Goal: Task Accomplishment & Management: Use online tool/utility

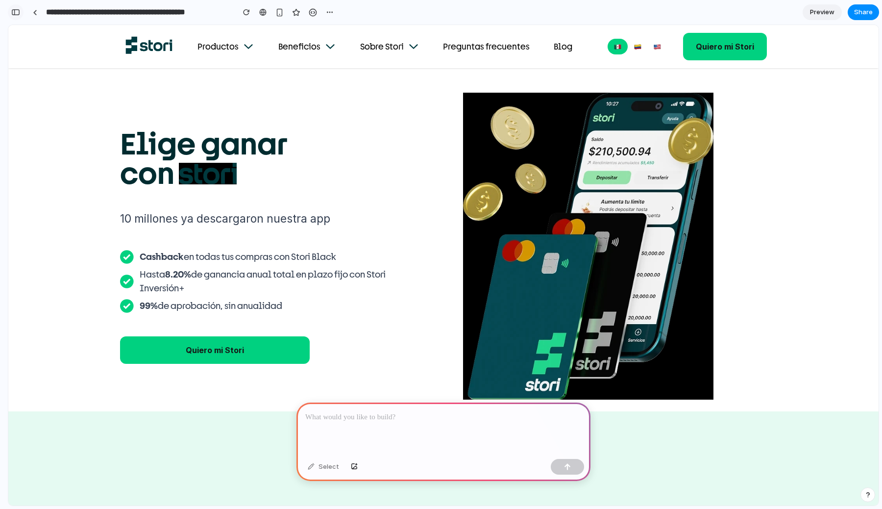
click at [18, 13] on div "button" at bounding box center [15, 12] width 9 height 7
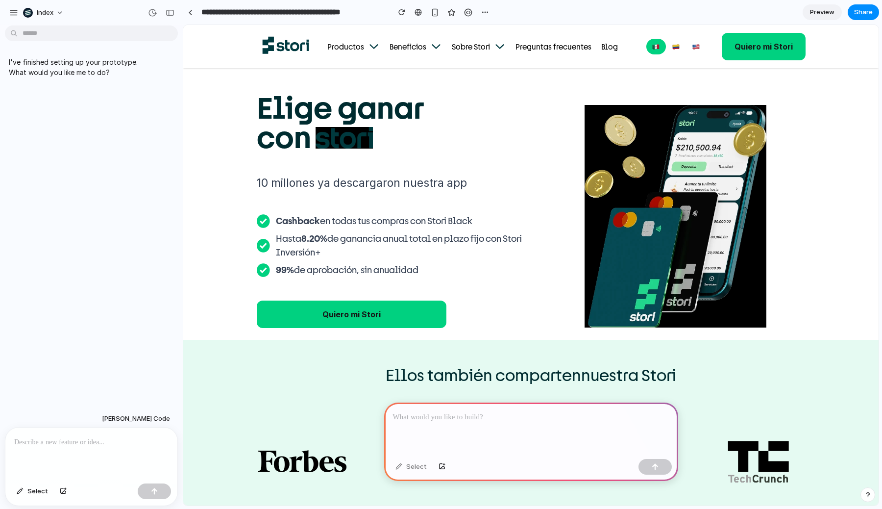
click at [81, 465] on div at bounding box center [91, 453] width 172 height 52
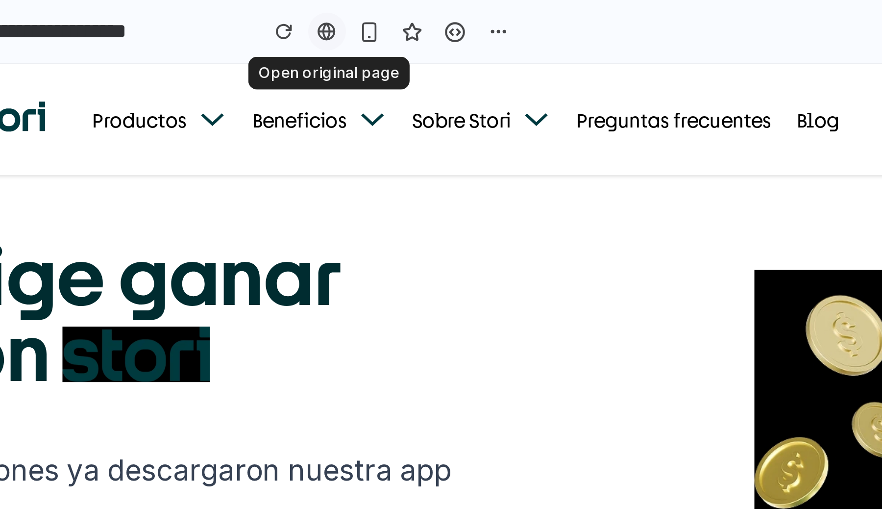
click at [419, 12] on div at bounding box center [418, 12] width 7 height 8
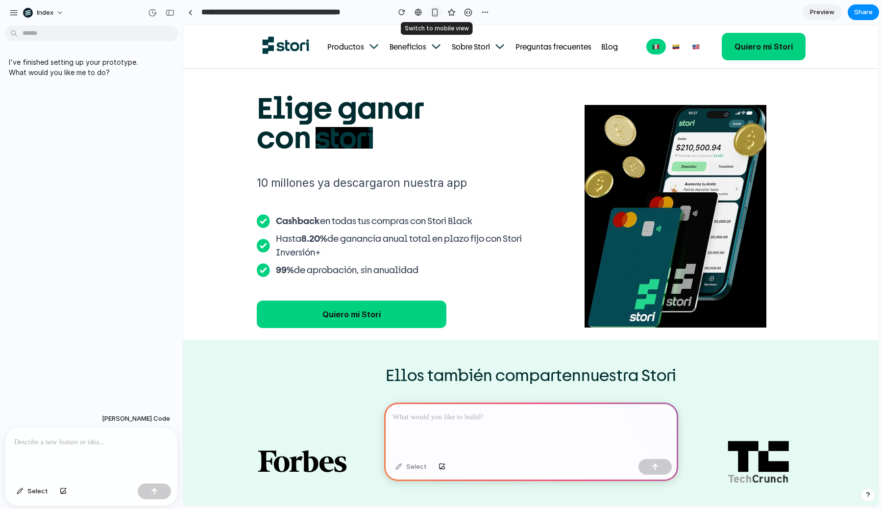
click at [434, 14] on div "button" at bounding box center [435, 12] width 8 height 8
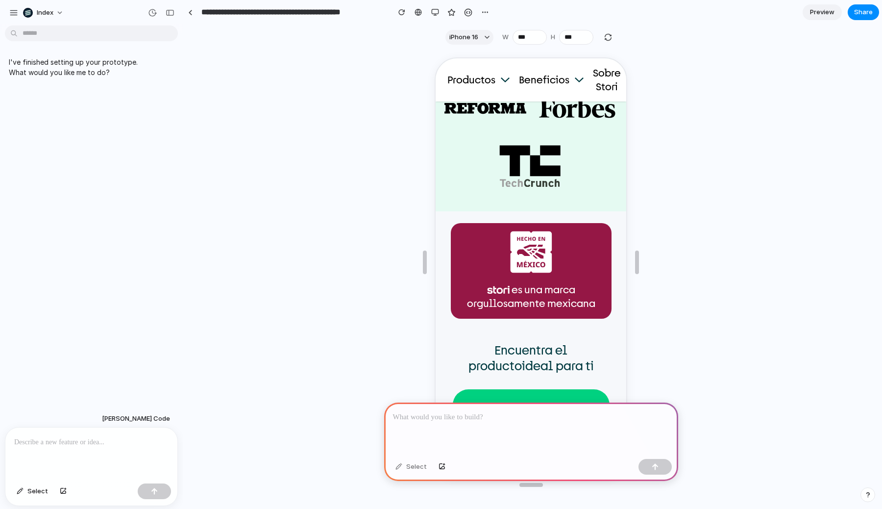
scroll to position [145, 0]
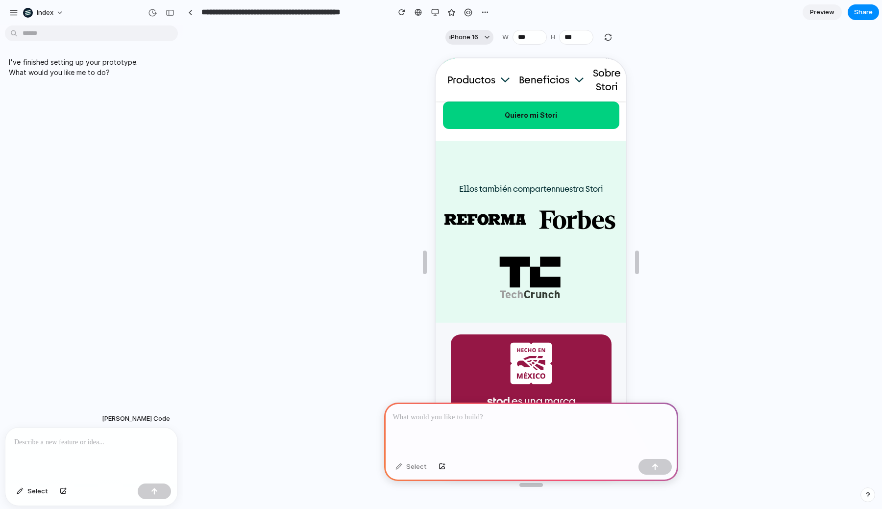
click at [467, 30] on button "iPhone 16" at bounding box center [470, 37] width 48 height 15
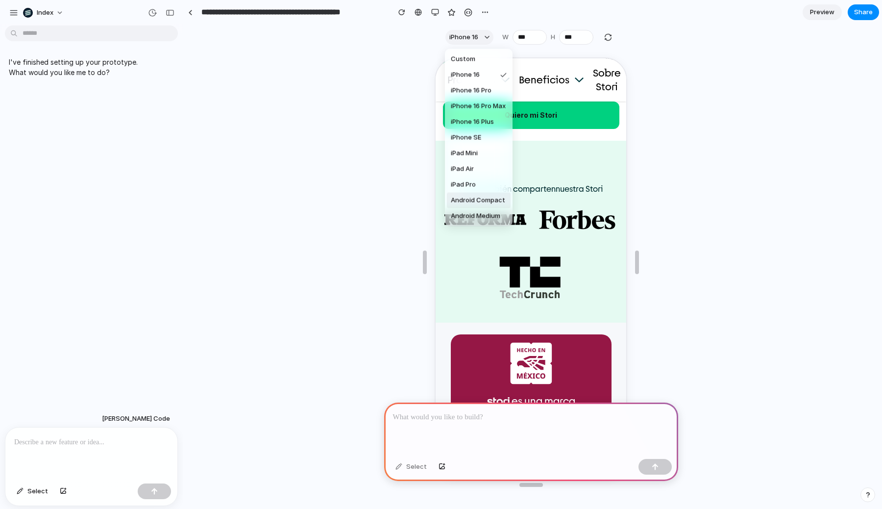
click at [473, 196] on span "Android Compact" at bounding box center [478, 201] width 54 height 10
type input "***"
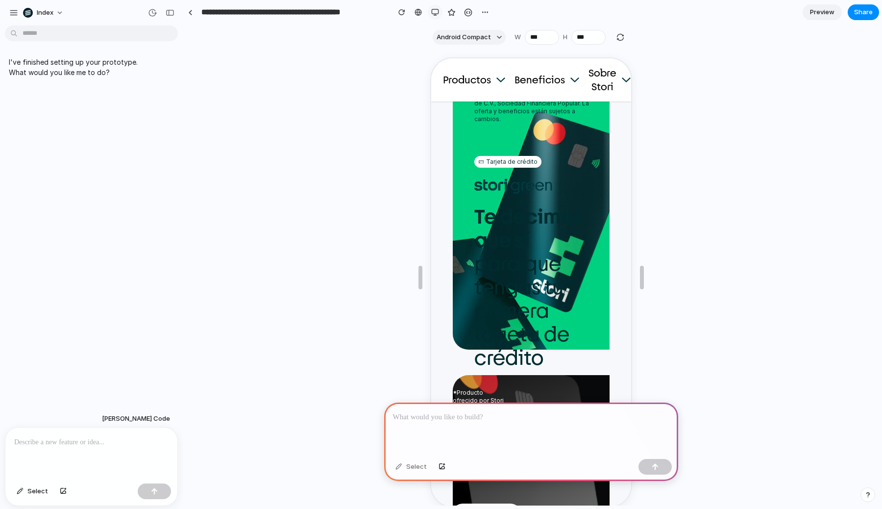
click at [437, 12] on div "button" at bounding box center [435, 12] width 8 height 8
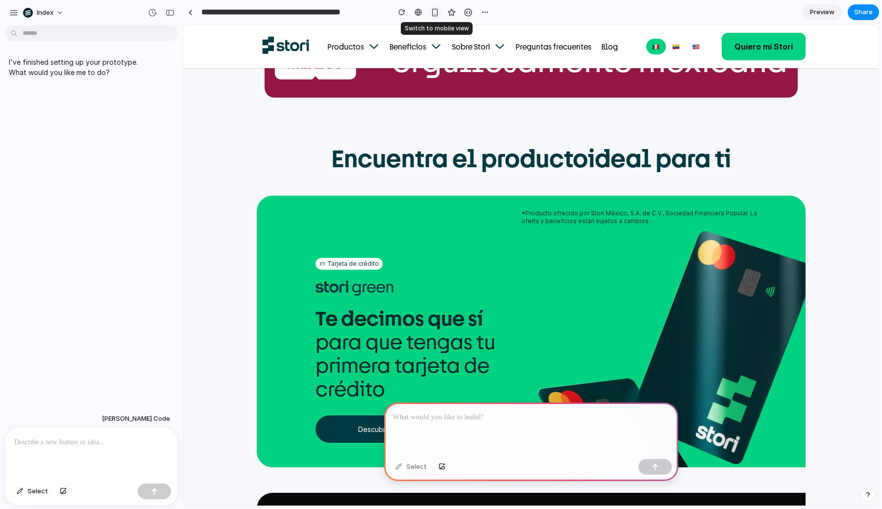
scroll to position [552, 0]
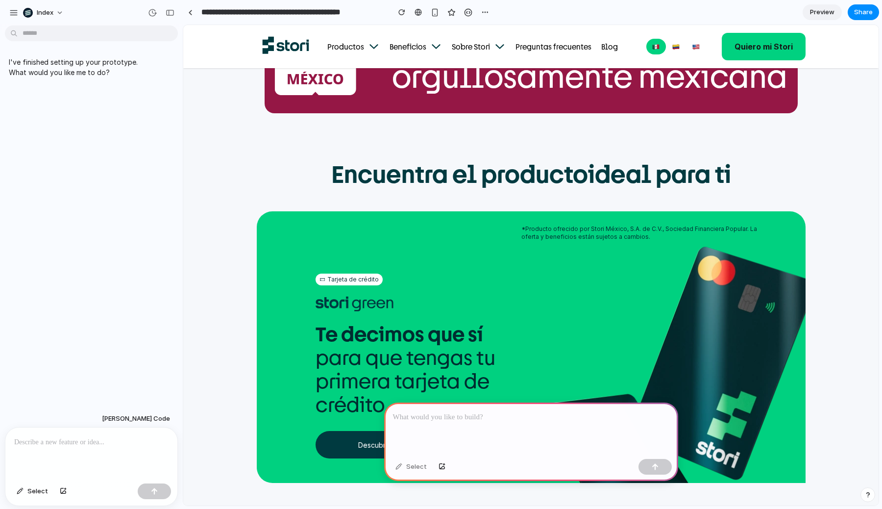
click at [790, 14] on section "**********" at bounding box center [531, 12] width 697 height 25
click at [827, 11] on span "Preview" at bounding box center [822, 12] width 25 height 10
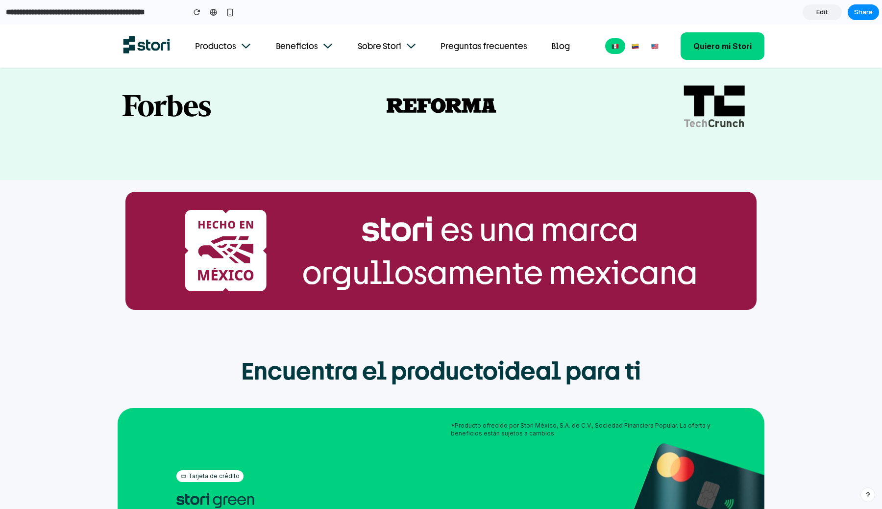
scroll to position [755, 0]
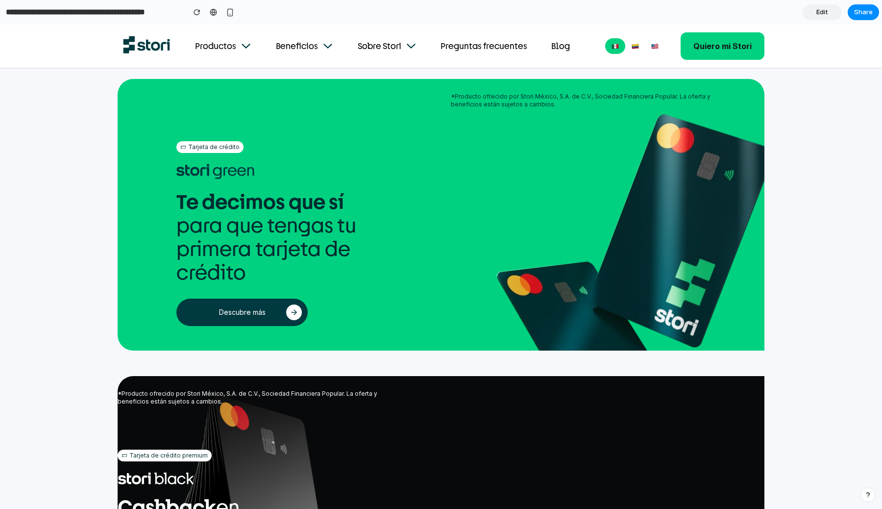
click at [816, 14] on link "Edit" at bounding box center [822, 12] width 39 height 16
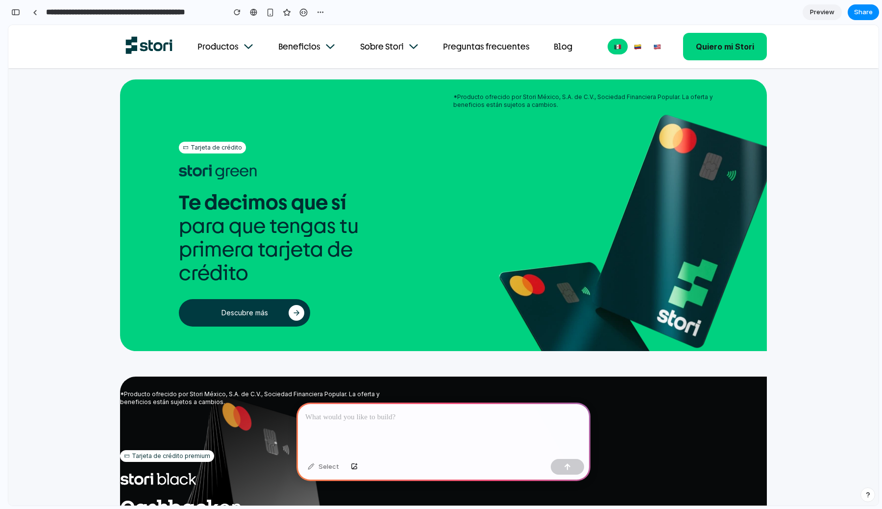
click at [816, 14] on span "Preview" at bounding box center [822, 12] width 25 height 10
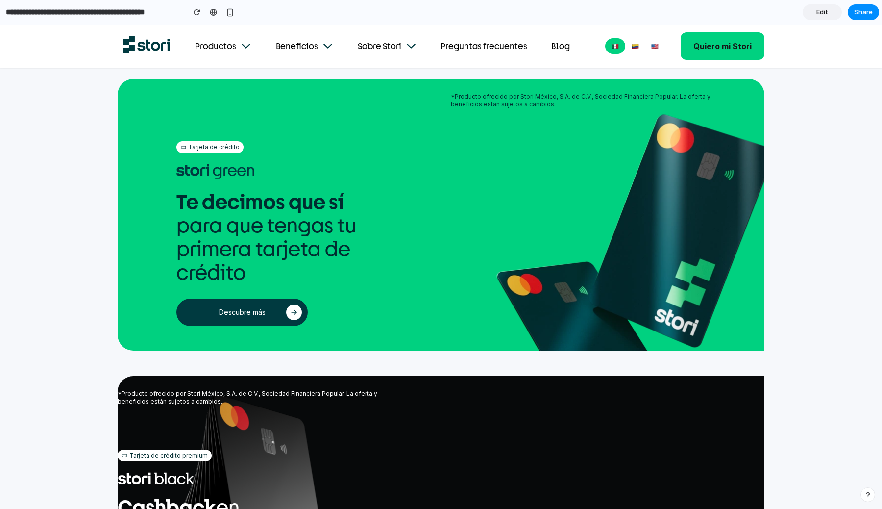
click at [816, 14] on link "Edit" at bounding box center [822, 12] width 39 height 16
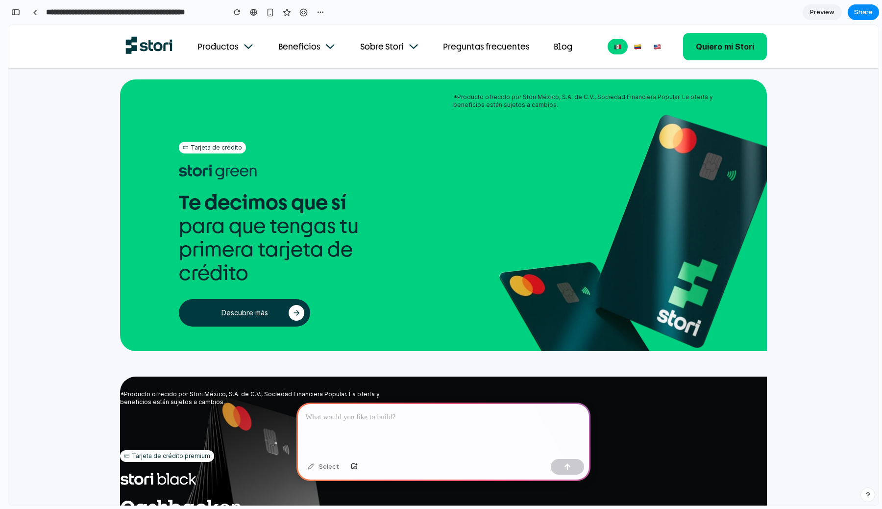
click at [816, 14] on span "Preview" at bounding box center [822, 12] width 25 height 10
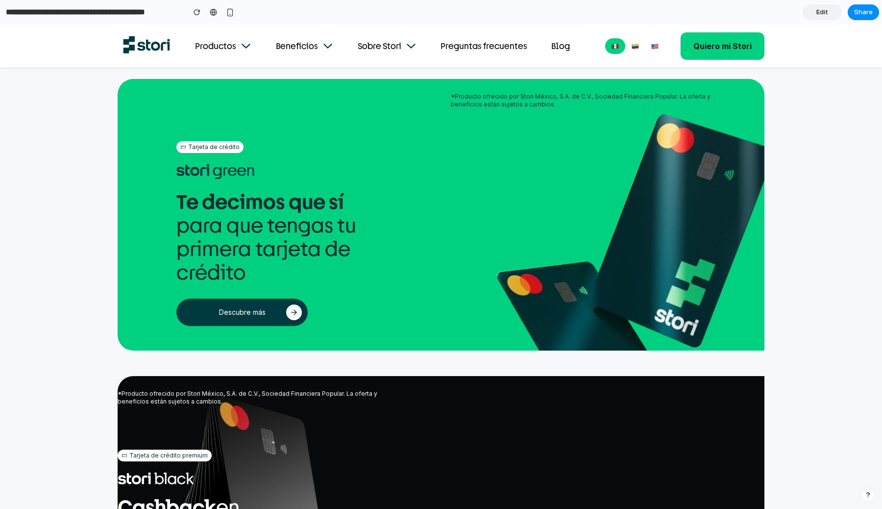
click at [816, 14] on link "Edit" at bounding box center [822, 12] width 39 height 16
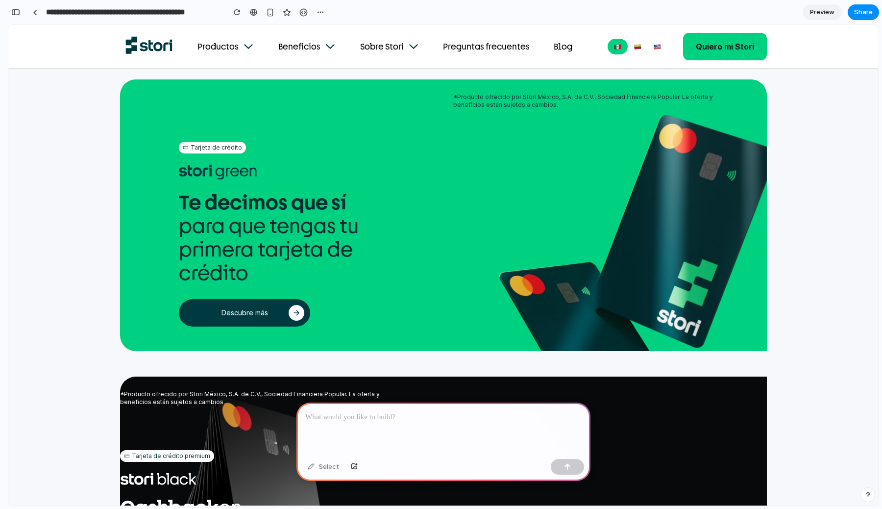
click at [816, 14] on span "Preview" at bounding box center [822, 12] width 25 height 10
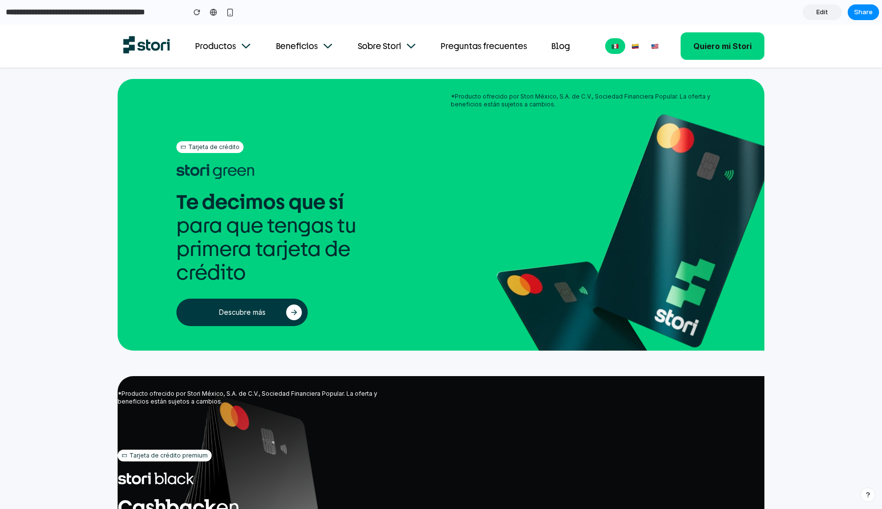
click at [816, 14] on link "Edit" at bounding box center [822, 12] width 39 height 16
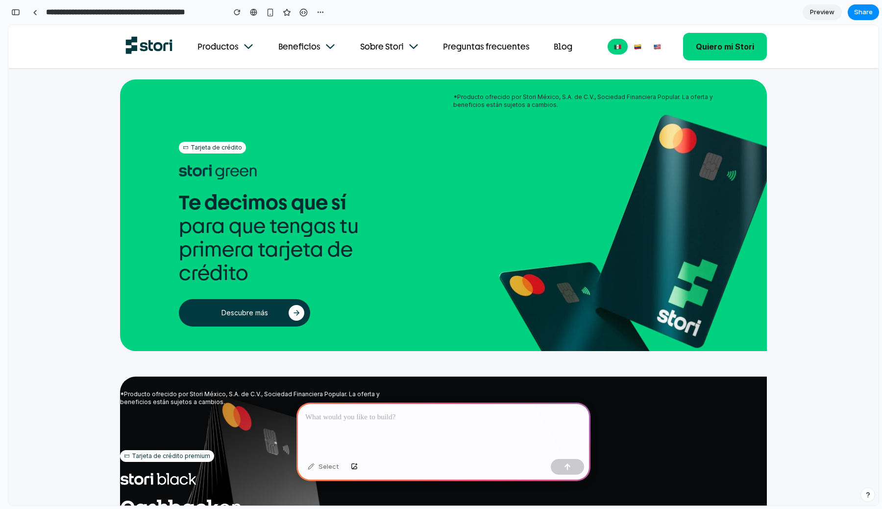
click at [815, 3] on section "**********" at bounding box center [444, 12] width 872 height 25
click at [815, 7] on link "Preview" at bounding box center [822, 12] width 39 height 16
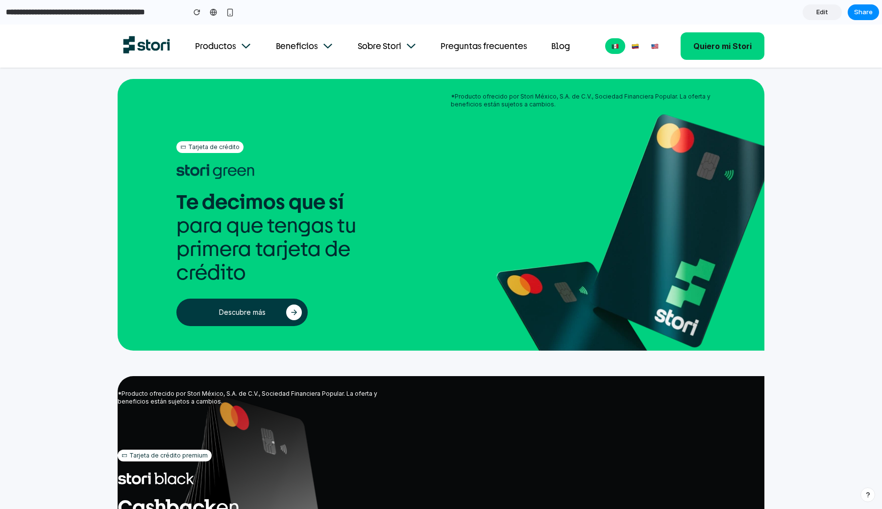
click at [815, 7] on link "Edit" at bounding box center [822, 12] width 39 height 16
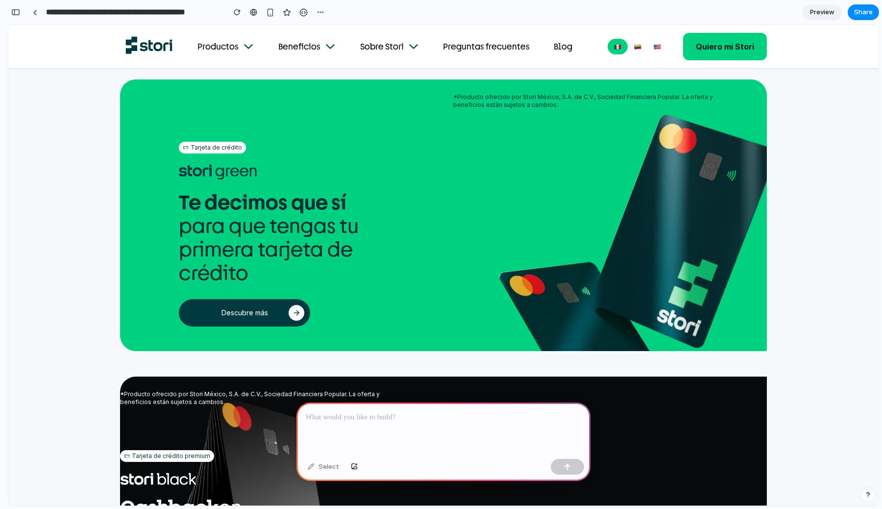
click at [825, 13] on span "Preview" at bounding box center [822, 12] width 25 height 10
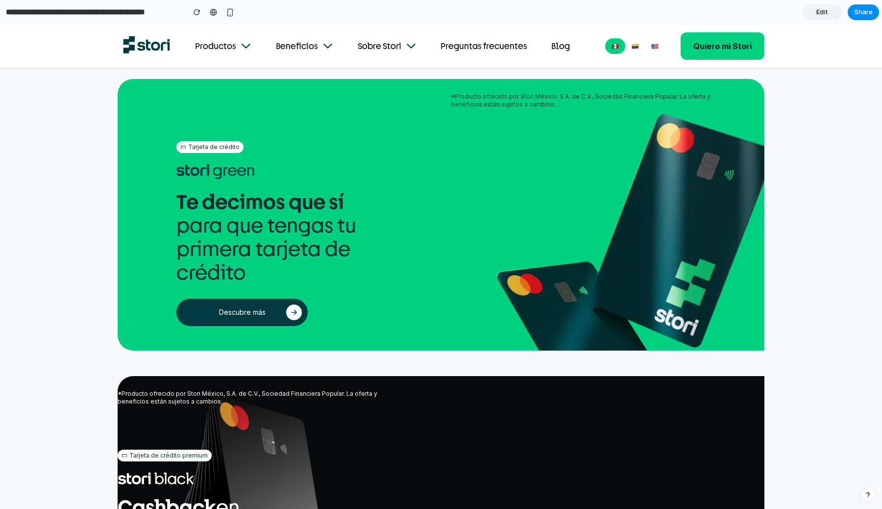
click at [825, 13] on span "Edit" at bounding box center [823, 12] width 12 height 10
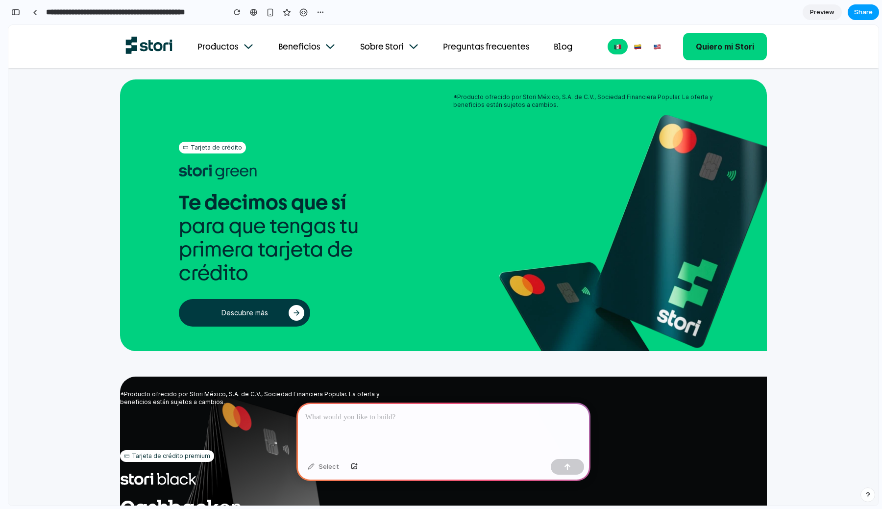
click at [865, 18] on button "Share" at bounding box center [863, 12] width 31 height 16
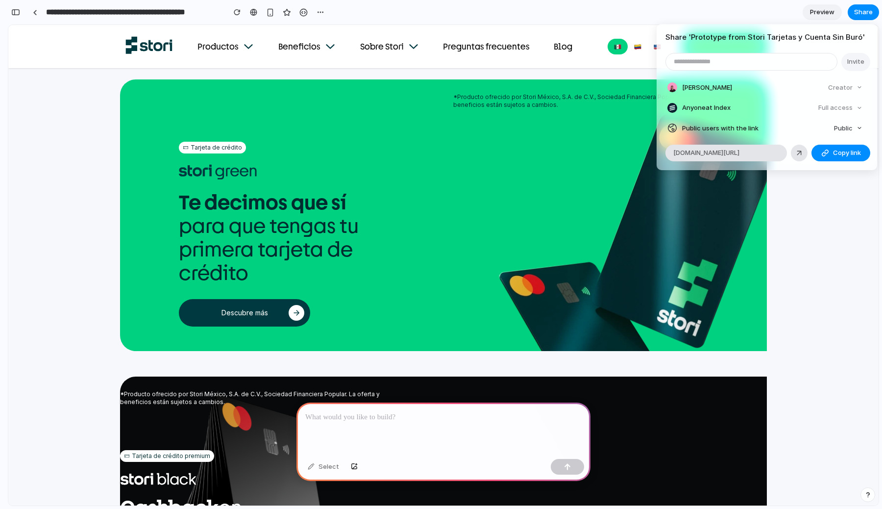
click at [747, 58] on input "email" at bounding box center [751, 61] width 171 height 17
click at [725, 46] on article "Share ' Prototype from Stori Tarjetas y Cuenta Sin Buró ' Invite [PERSON_NAME] …" at bounding box center [767, 97] width 221 height 146
click at [853, 130] on span "Public" at bounding box center [843, 129] width 19 height 10
click at [841, 128] on div "Private Public" at bounding box center [441, 254] width 882 height 509
click at [836, 153] on span "Copy link" at bounding box center [847, 153] width 28 height 10
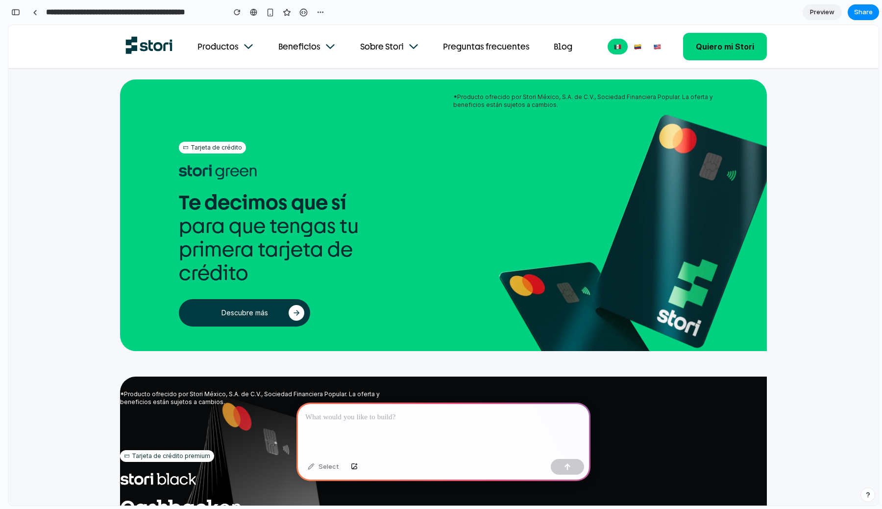
click at [817, 194] on div "Share ' Prototype from Stori Tarjetas y Cuenta Sin Buró ' Invite [PERSON_NAME] …" at bounding box center [441, 254] width 882 height 509
click at [817, 10] on span "Preview" at bounding box center [822, 12] width 25 height 10
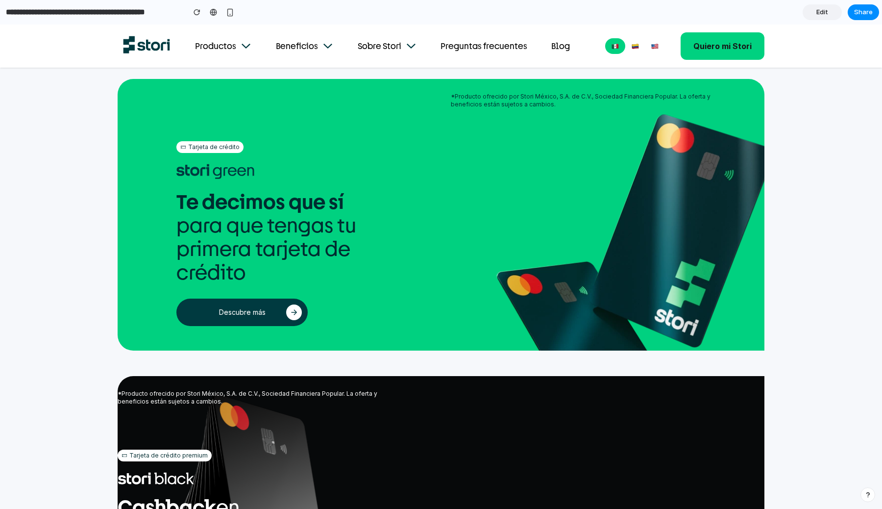
click at [817, 10] on span "Edit" at bounding box center [823, 12] width 12 height 10
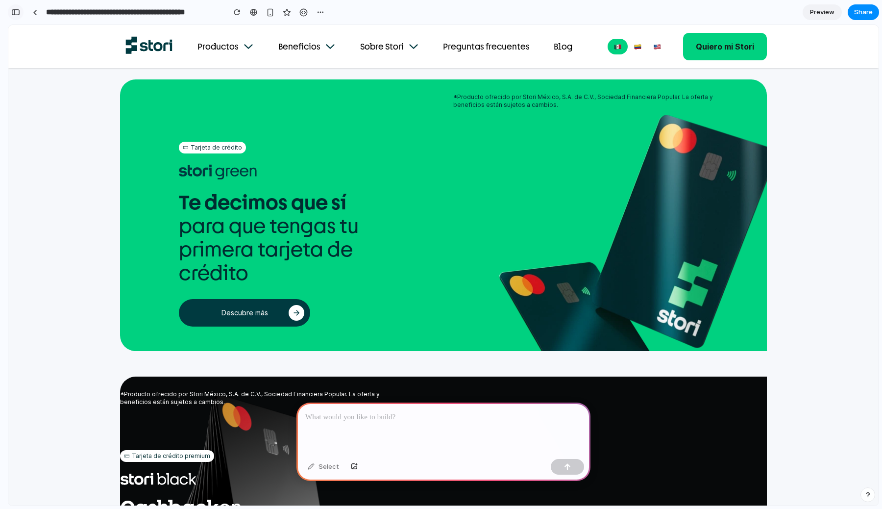
click at [23, 14] on button "button" at bounding box center [16, 12] width 16 height 16
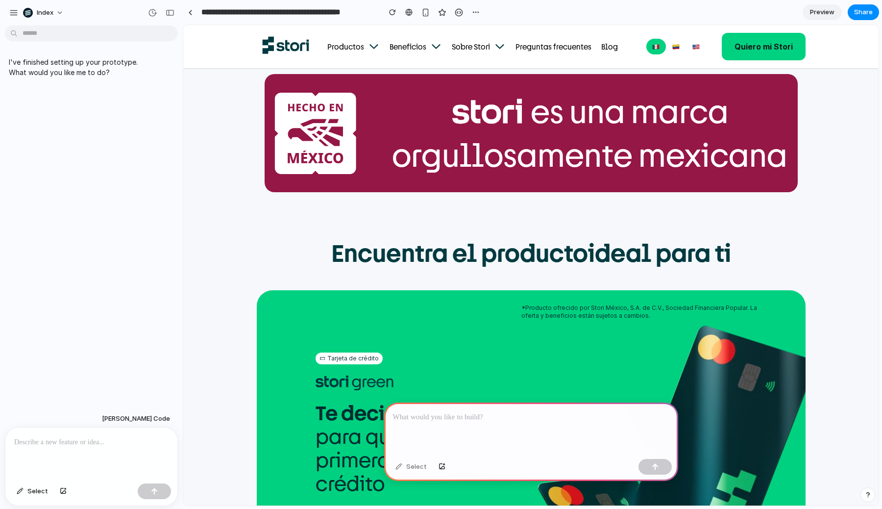
scroll to position [476, 0]
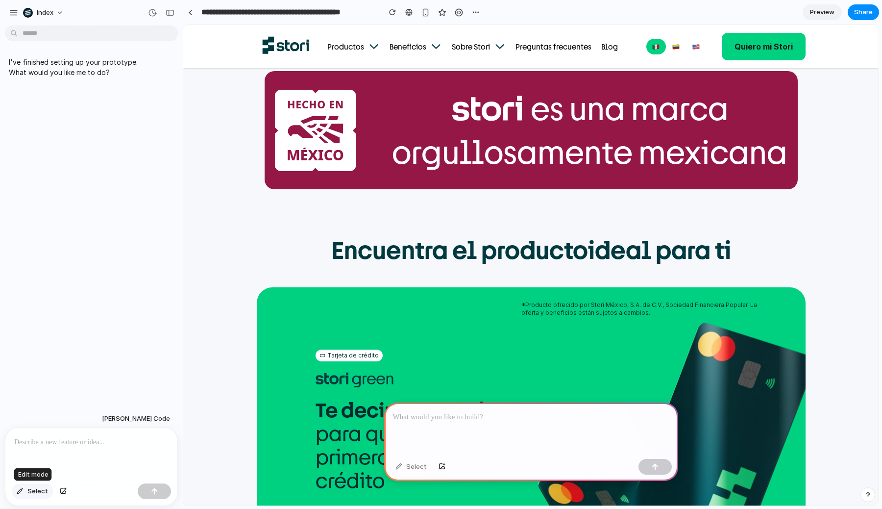
click at [43, 490] on span "Select" at bounding box center [37, 491] width 21 height 10
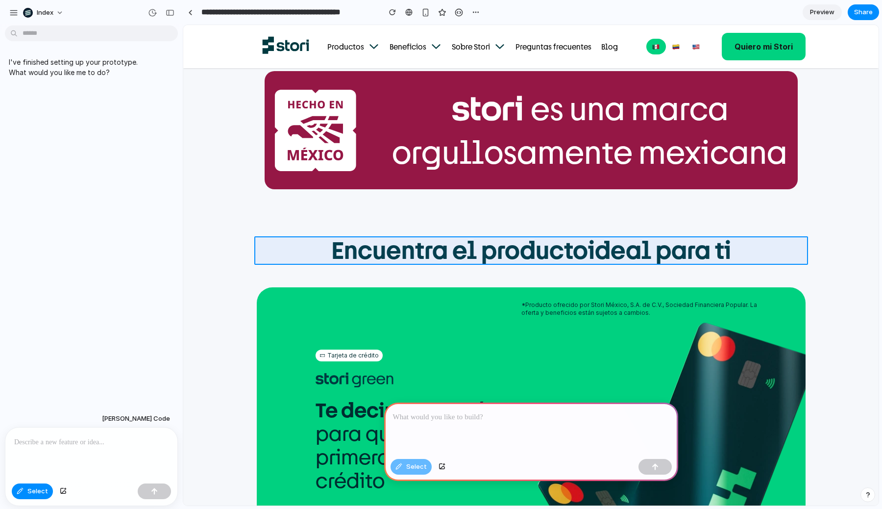
click at [380, 252] on div at bounding box center [531, 265] width 695 height 480
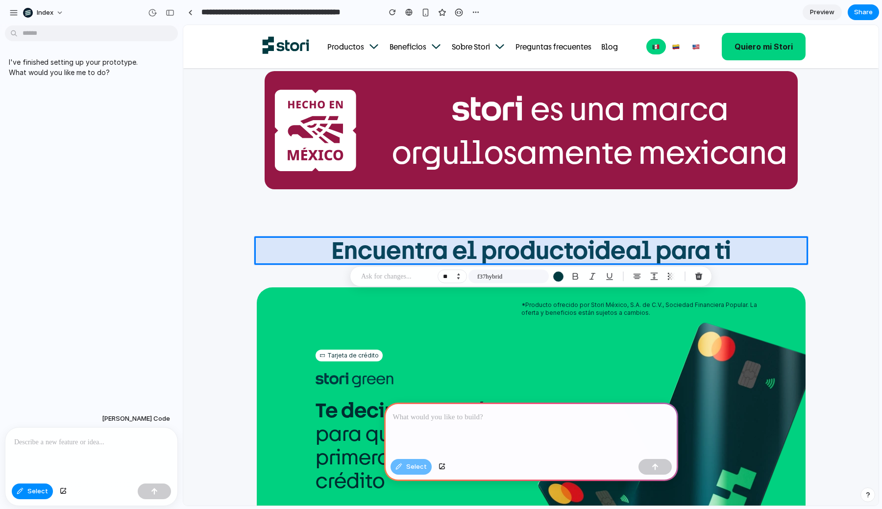
click at [459, 274] on button "Increment" at bounding box center [458, 274] width 10 height 5
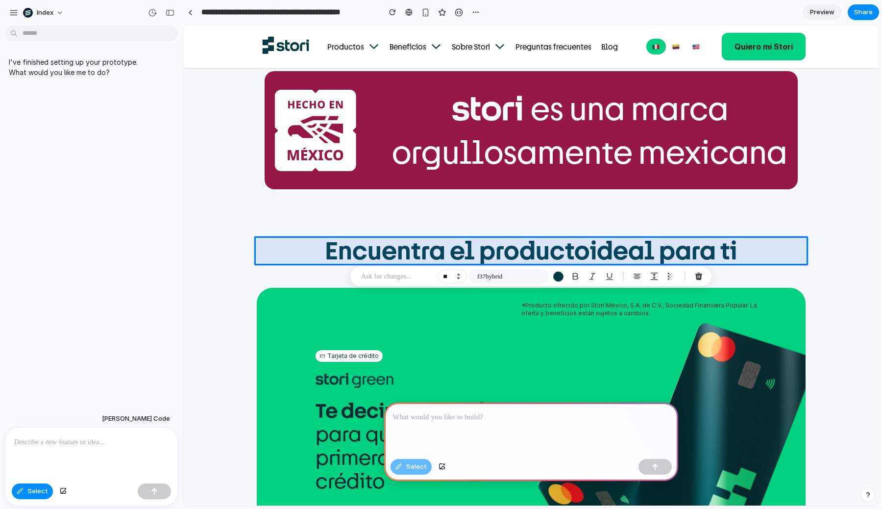
click at [459, 274] on button "Increment" at bounding box center [458, 274] width 10 height 5
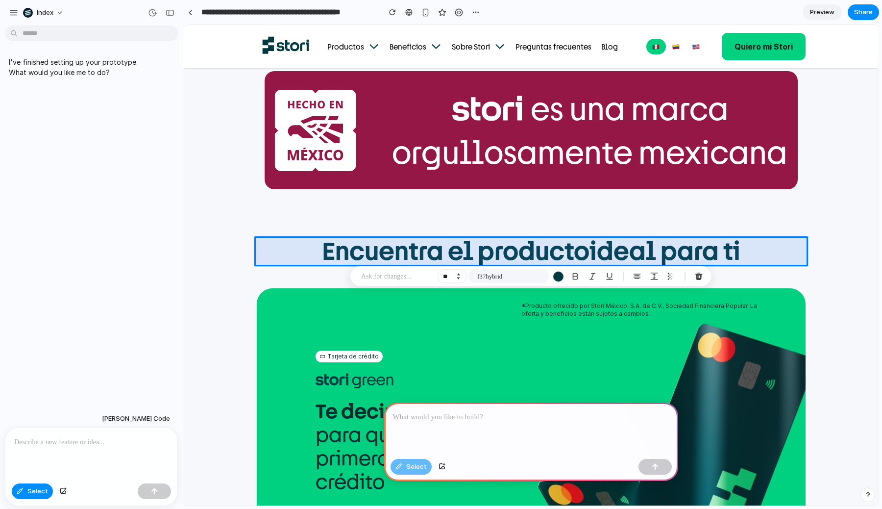
click at [459, 274] on button "Increment" at bounding box center [458, 274] width 10 height 5
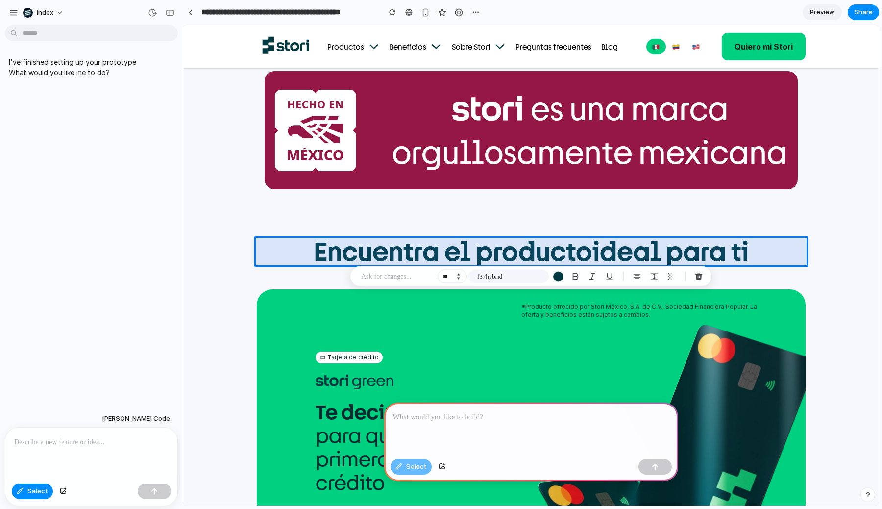
click at [459, 274] on button "Increment" at bounding box center [458, 274] width 10 height 5
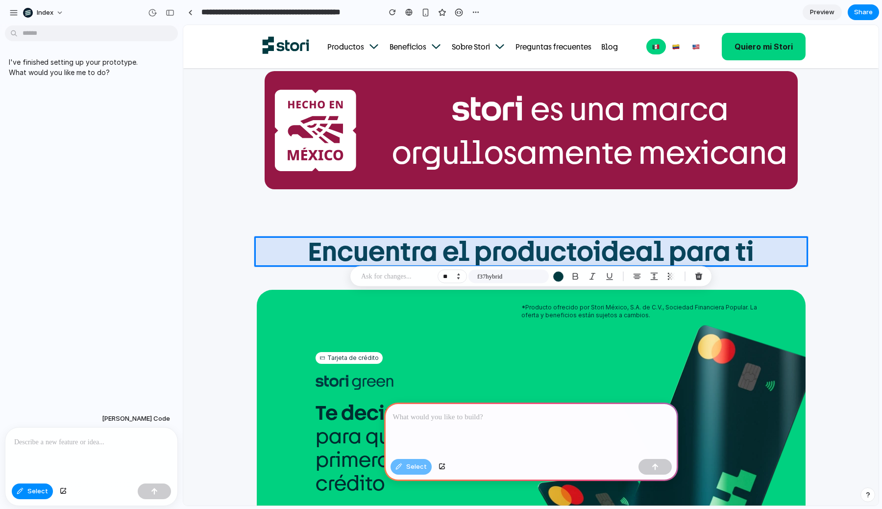
click at [459, 274] on button "Increment" at bounding box center [458, 274] width 10 height 5
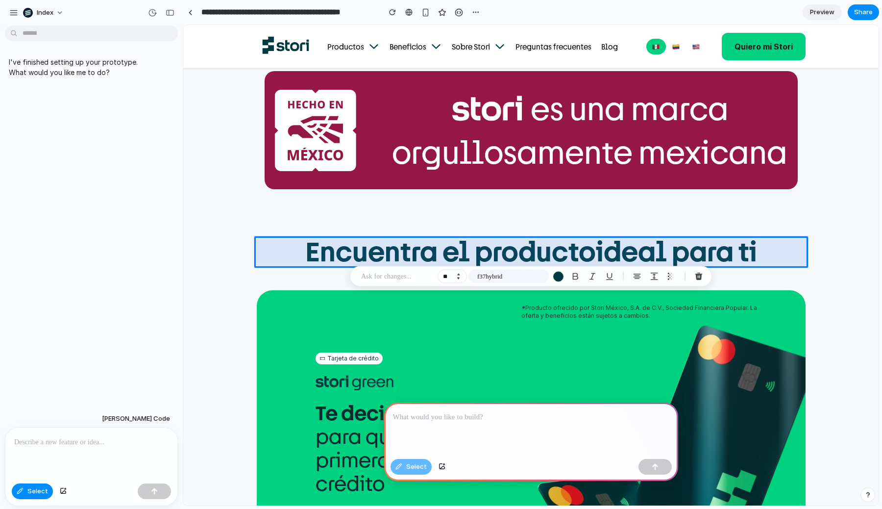
click at [459, 278] on button "Decrement" at bounding box center [458, 278] width 10 height 5
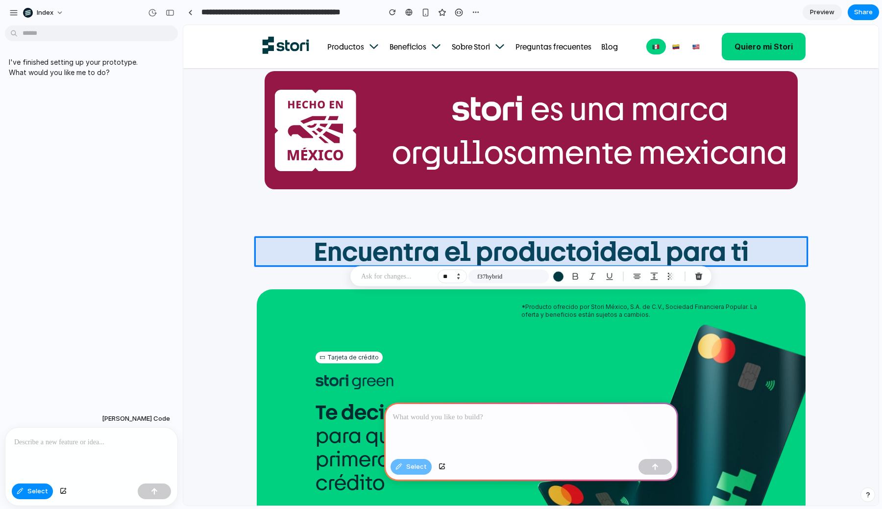
click at [459, 278] on button "Decrement" at bounding box center [458, 278] width 10 height 5
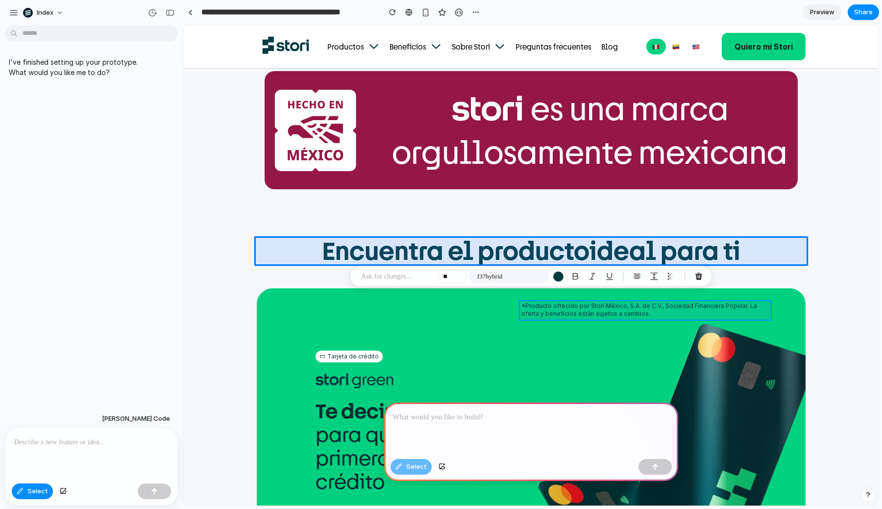
click at [543, 312] on div at bounding box center [531, 265] width 695 height 480
type input "**"
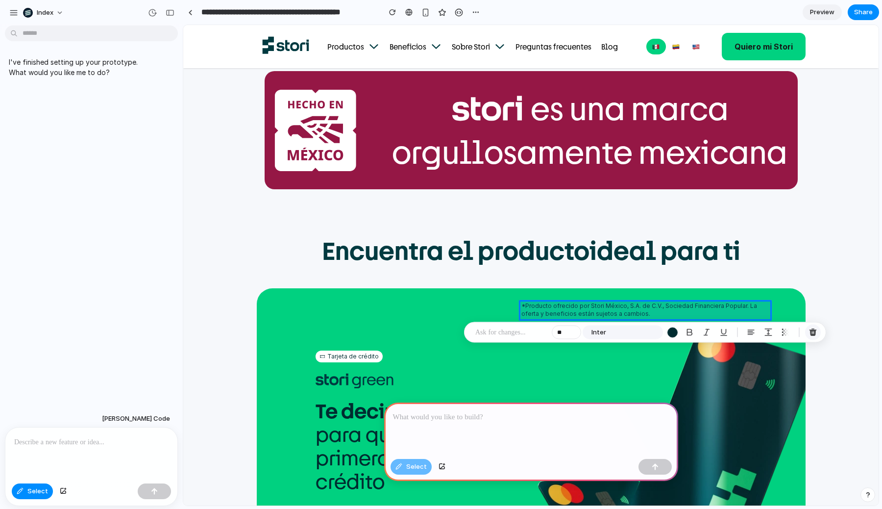
click at [811, 330] on div "button" at bounding box center [813, 332] width 9 height 9
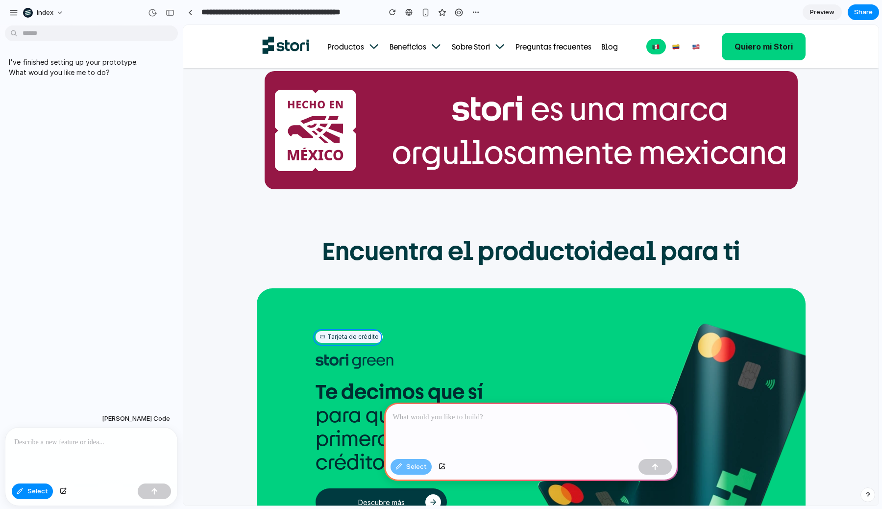
click at [340, 339] on div at bounding box center [531, 265] width 695 height 480
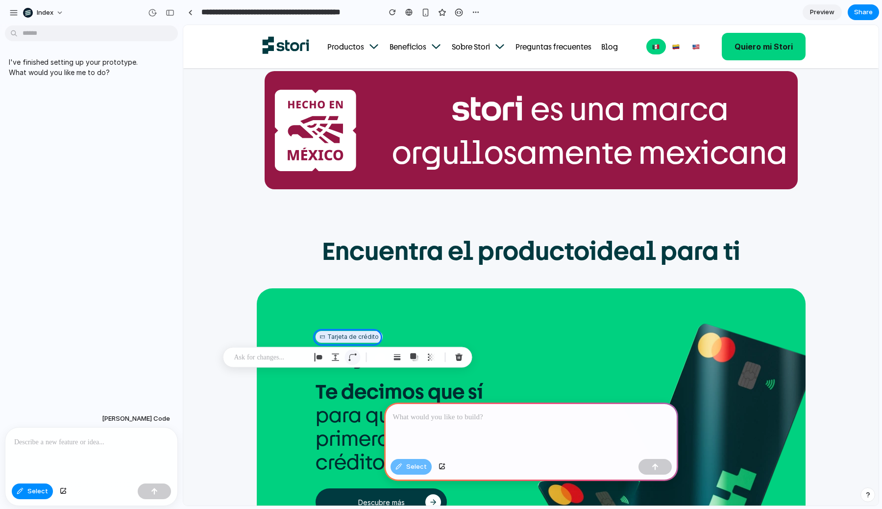
click at [352, 355] on div "button" at bounding box center [353, 357] width 9 height 9
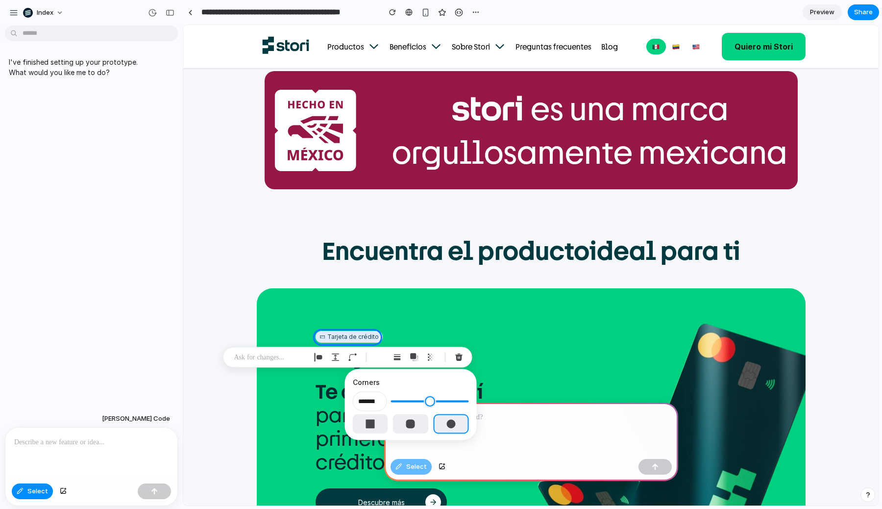
type input "**"
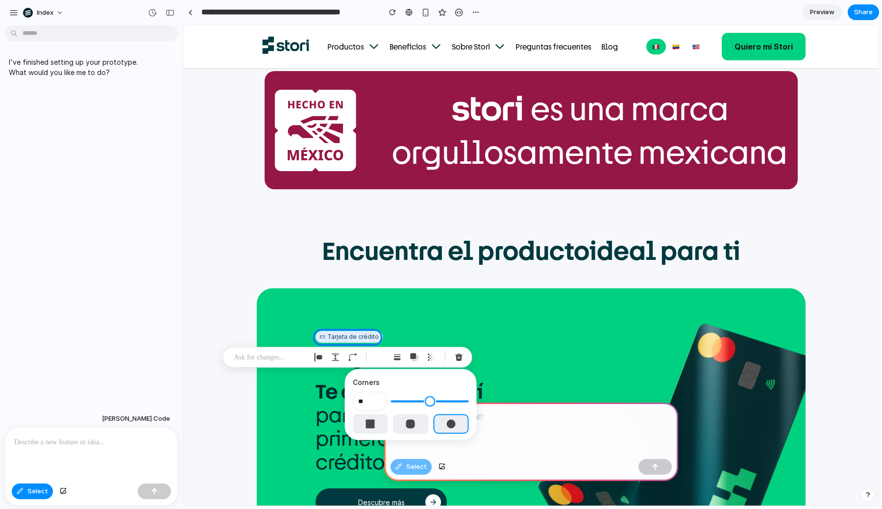
type input "**"
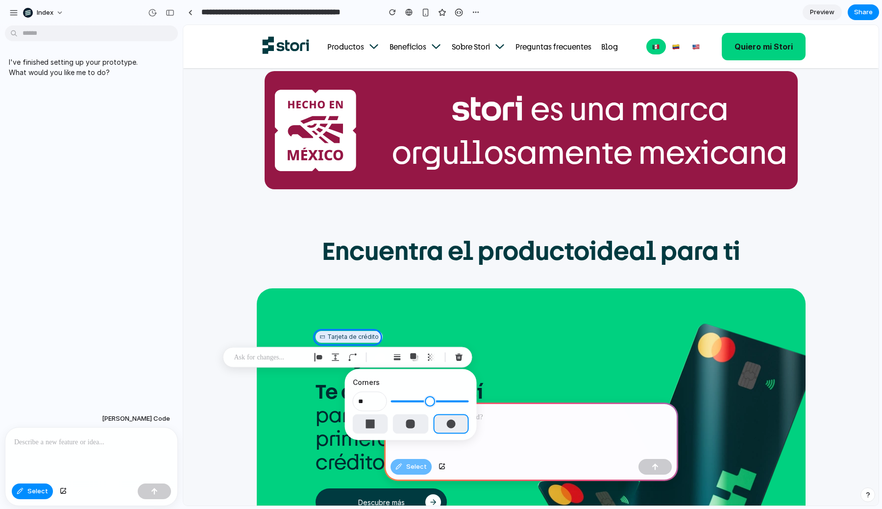
type input "**"
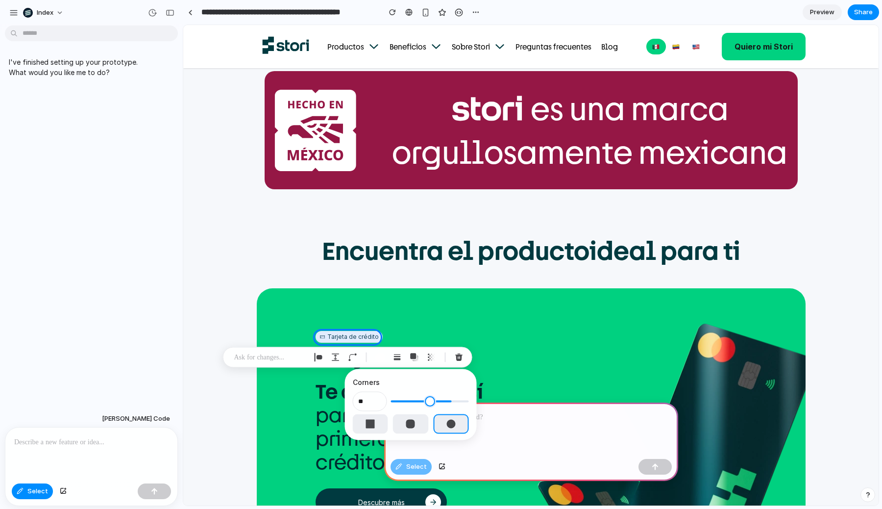
type input "**"
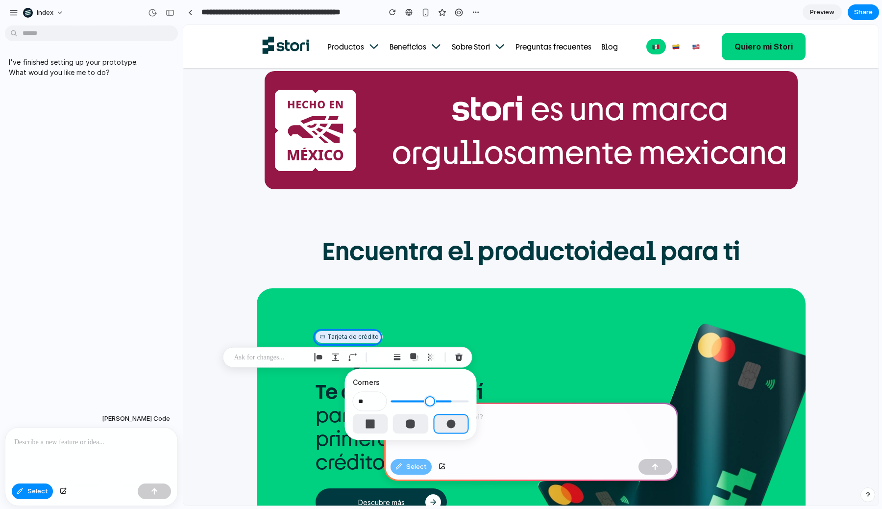
type input "**"
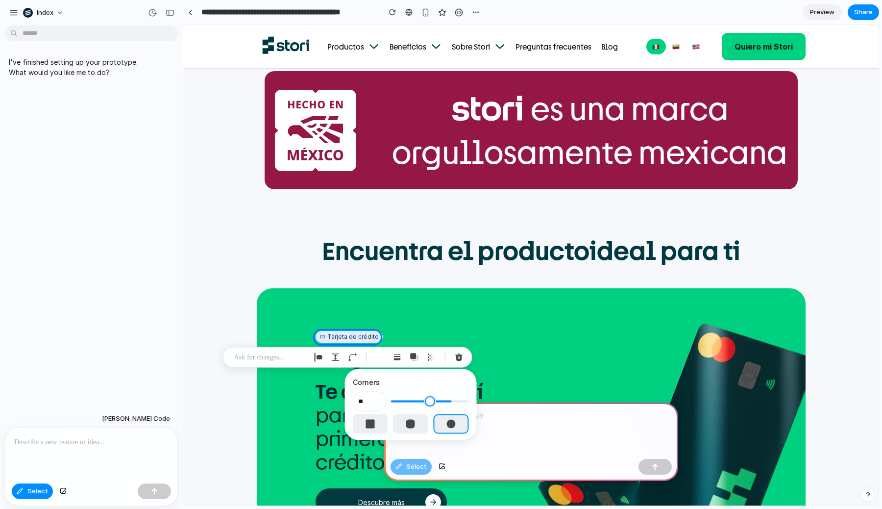
type input "**"
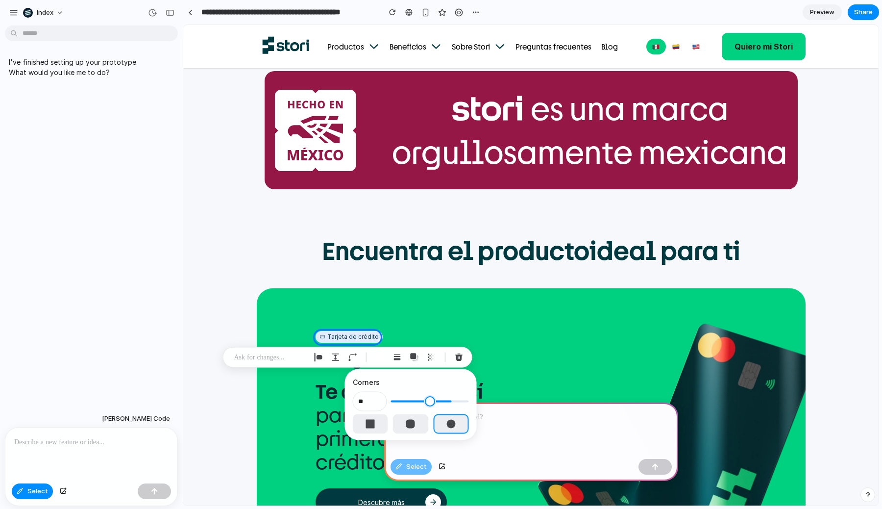
type input "**"
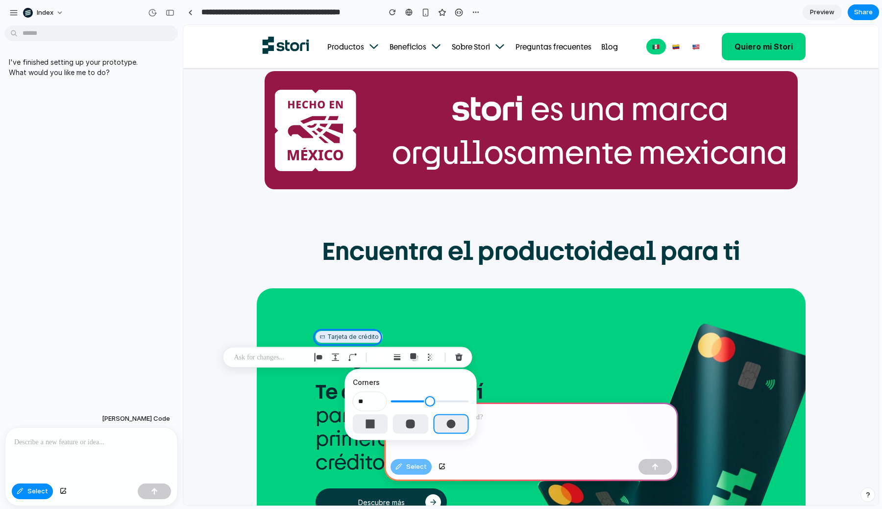
type input "**"
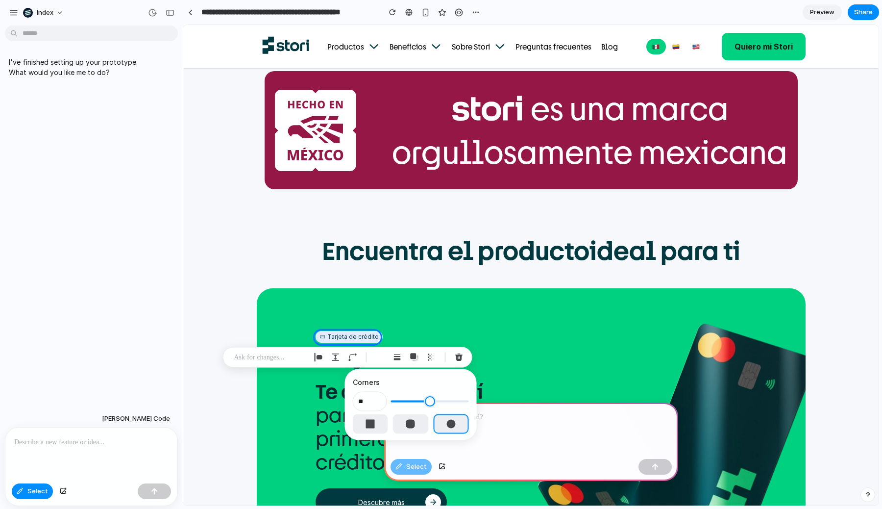
type input "**"
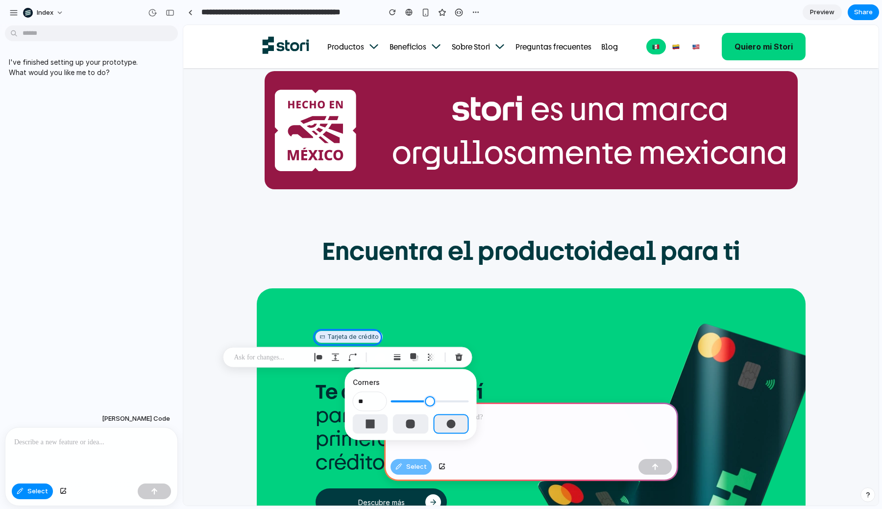
type input "**"
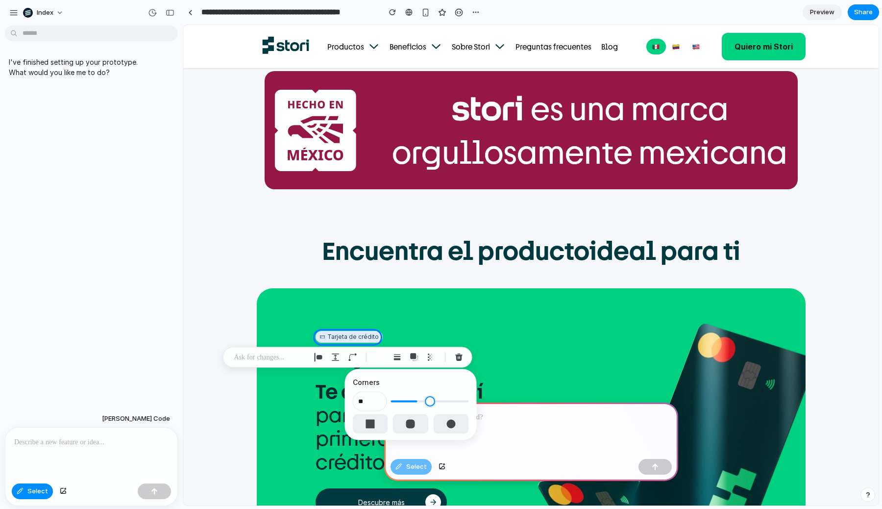
type input "**"
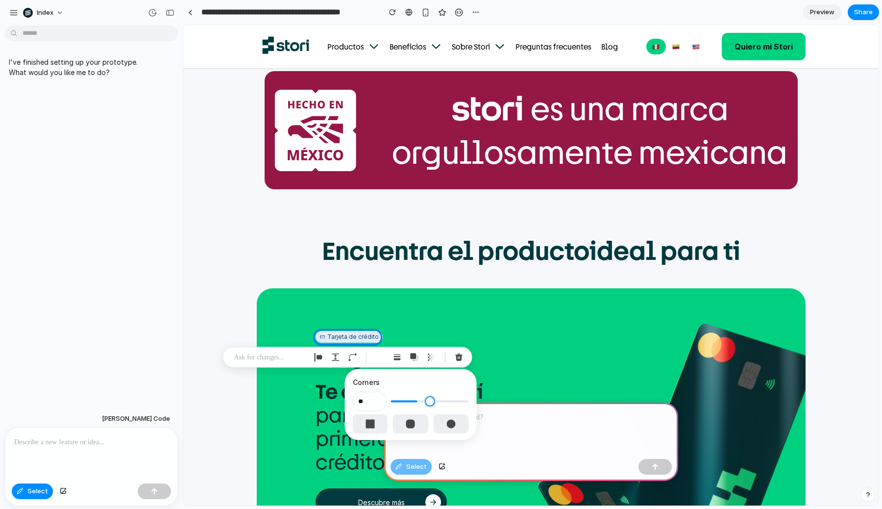
type input "*"
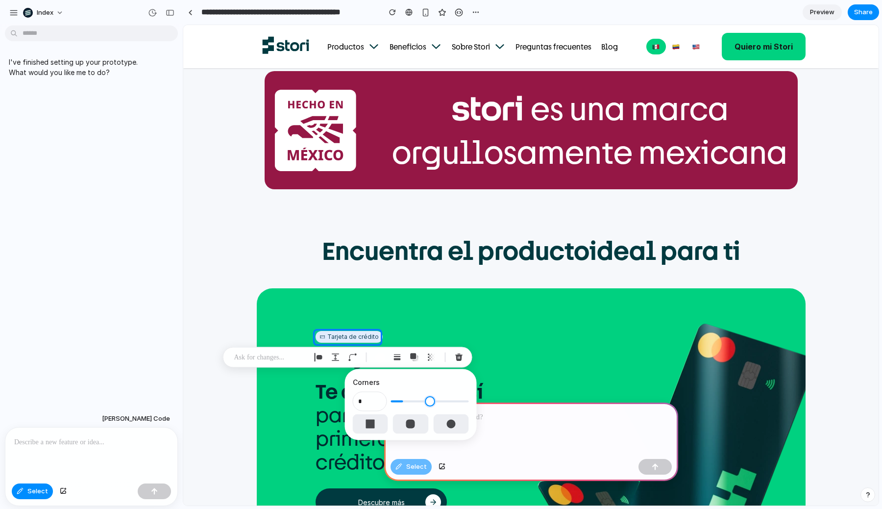
type input "*"
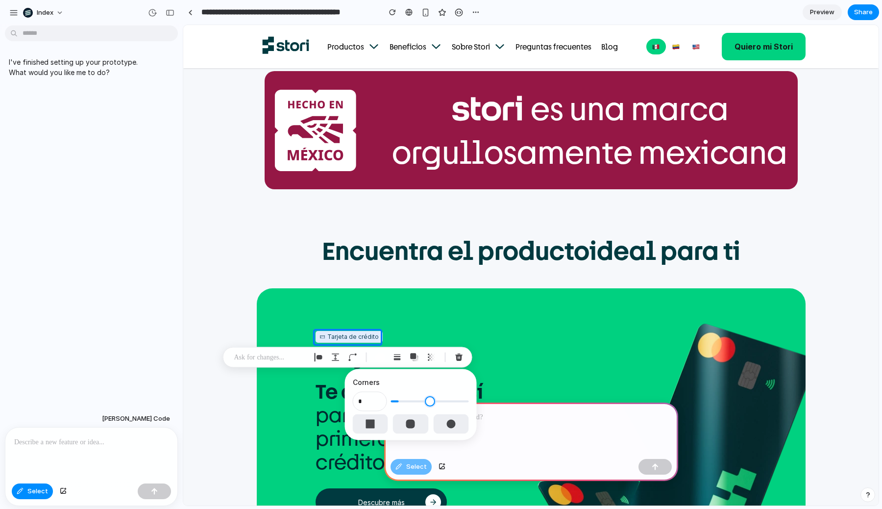
type input "*"
drag, startPoint x: 450, startPoint y: 402, endPoint x: 400, endPoint y: 404, distance: 50.6
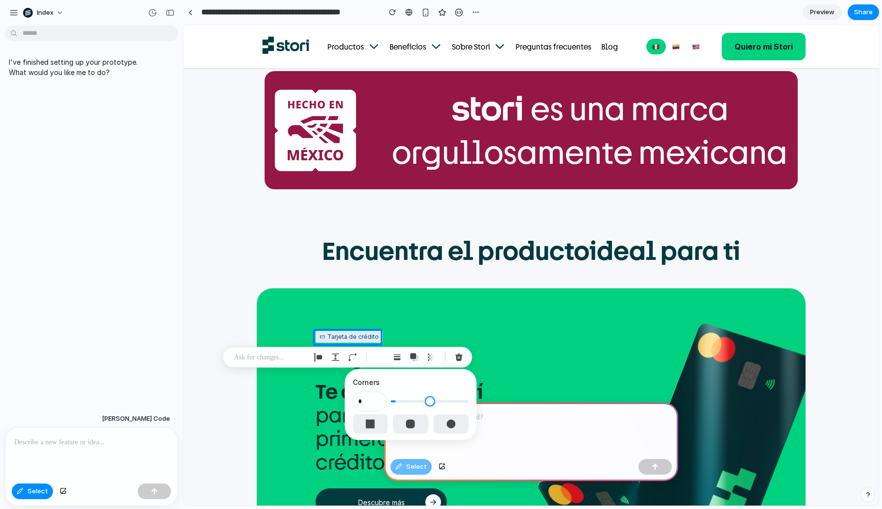
type input "*"
click at [400, 404] on input "range" at bounding box center [430, 402] width 78 height 10
type input "*"
click at [393, 354] on div "button" at bounding box center [397, 357] width 9 height 9
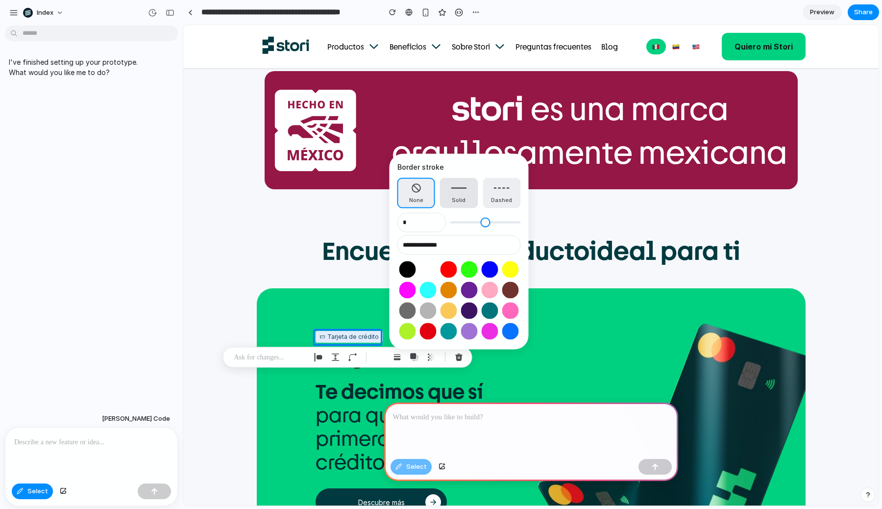
click at [449, 192] on button "Solid" at bounding box center [459, 193] width 38 height 30
type input "*"
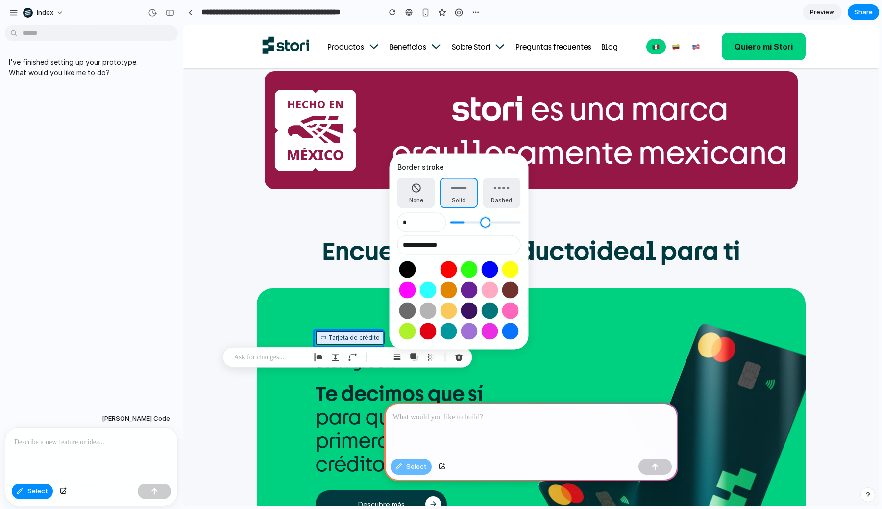
type input "*"
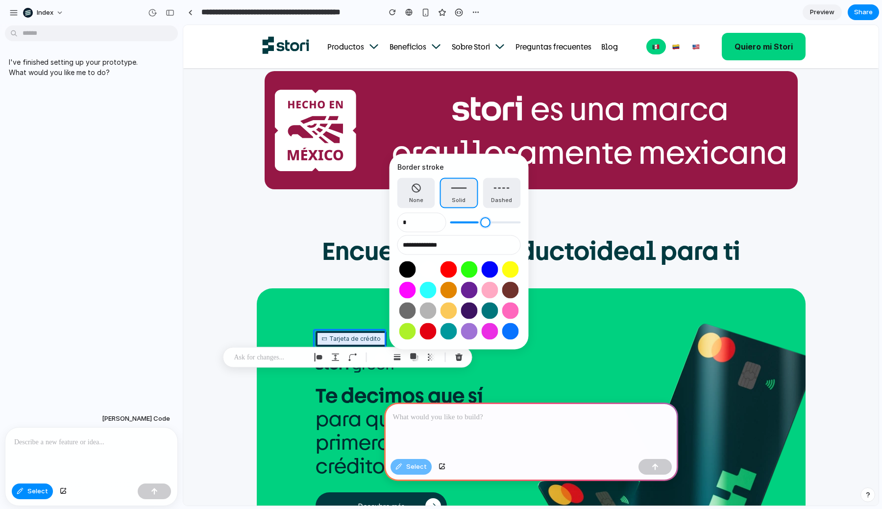
type input "*"
drag, startPoint x: 466, startPoint y: 223, endPoint x: 486, endPoint y: 223, distance: 19.6
type input "*"
click at [486, 223] on input "range" at bounding box center [486, 223] width 71 height 10
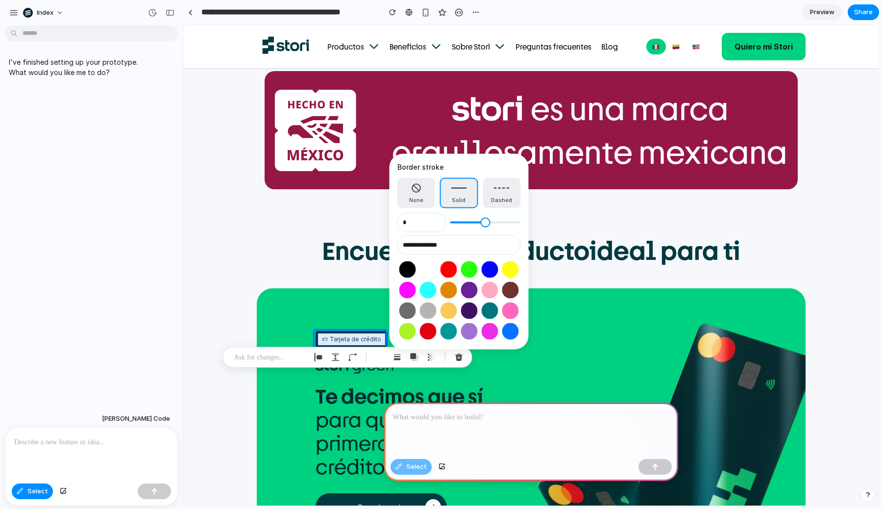
click at [421, 269] on button "Select color oklch(1 0 0)" at bounding box center [428, 269] width 18 height 18
type input "**********"
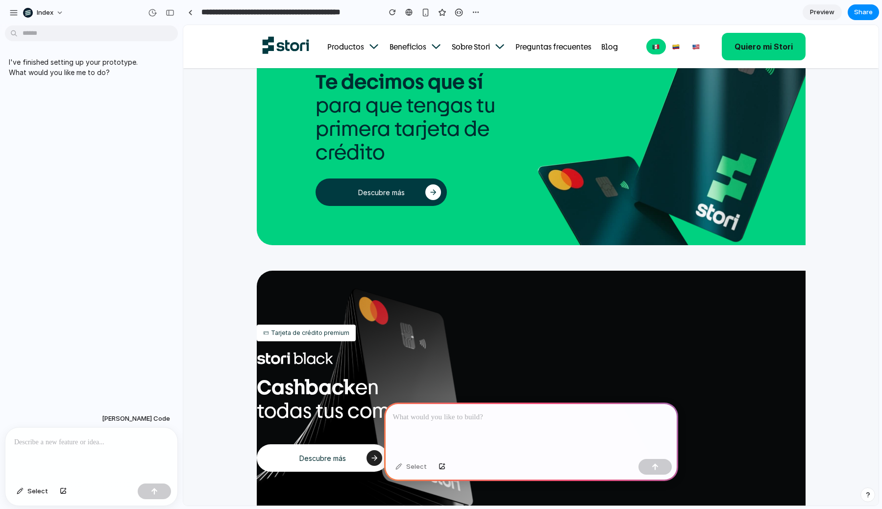
scroll to position [810, 0]
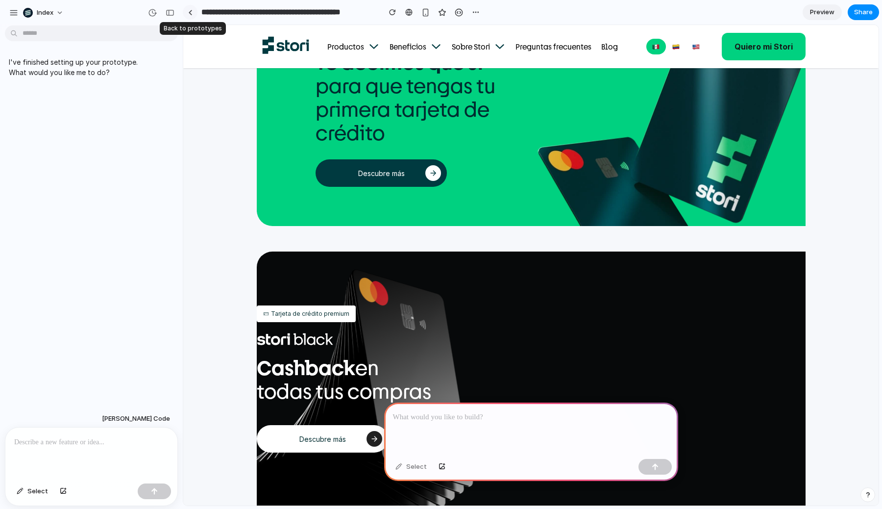
click at [192, 14] on div at bounding box center [190, 12] width 4 height 5
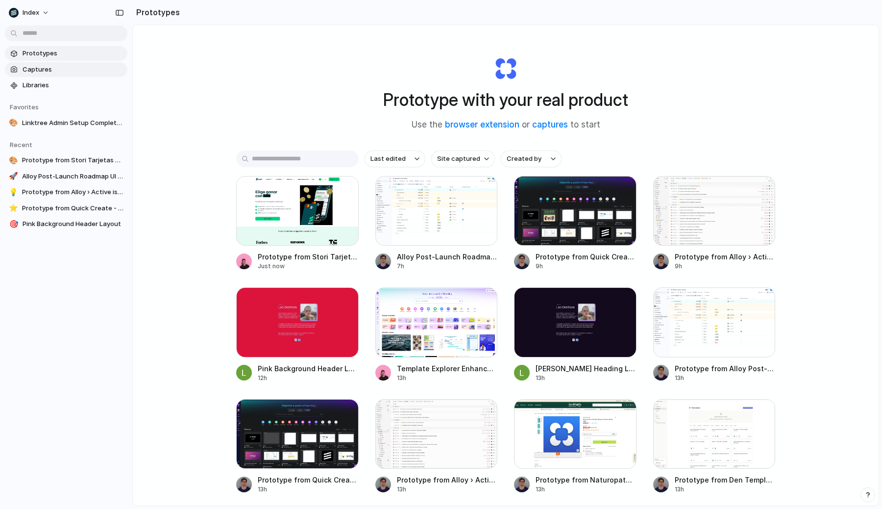
click at [32, 71] on span "Captures" at bounding box center [73, 70] width 101 height 10
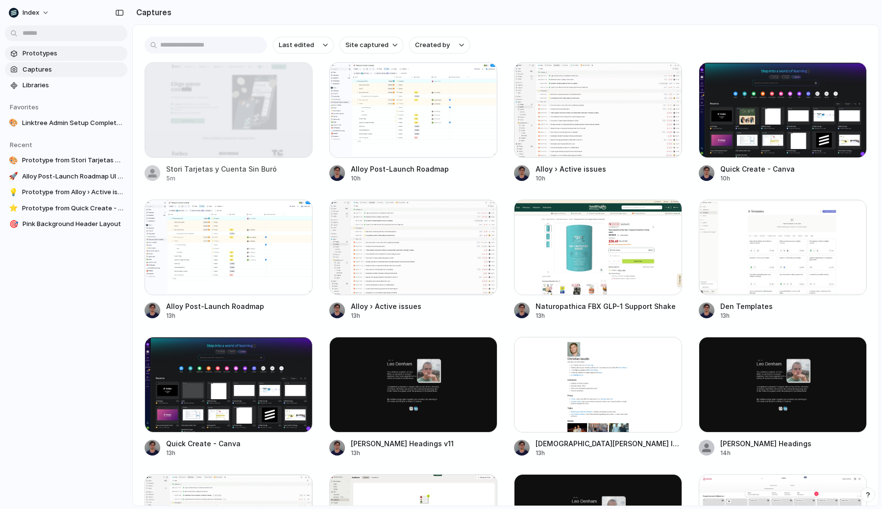
click at [54, 58] on span "Prototypes" at bounding box center [73, 54] width 101 height 10
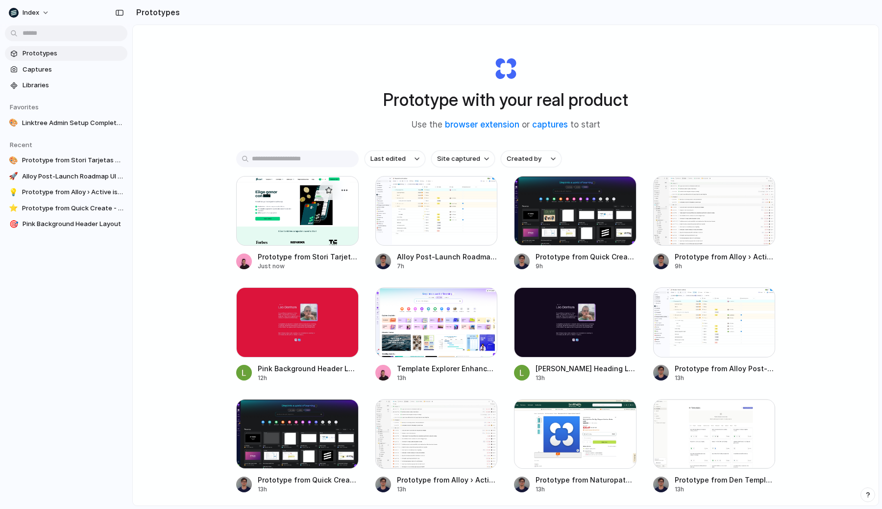
click at [296, 234] on div at bounding box center [297, 211] width 123 height 70
click at [402, 217] on div at bounding box center [437, 211] width 123 height 70
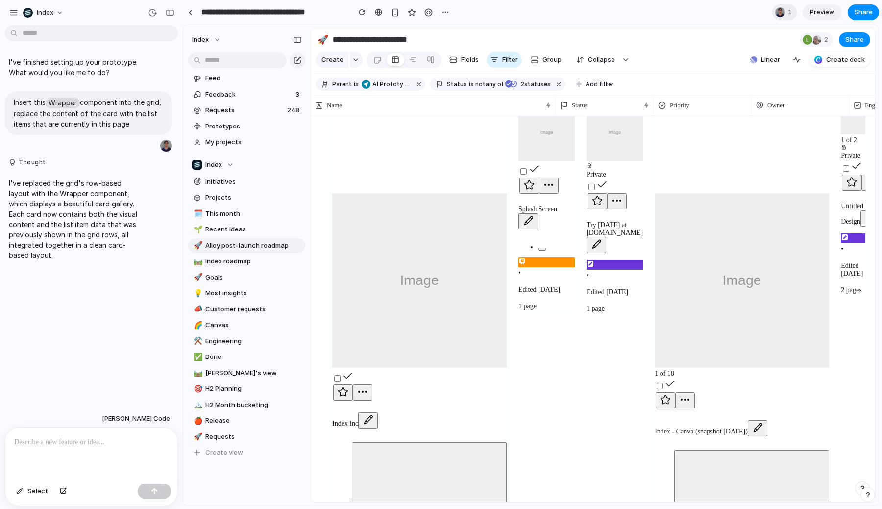
scroll to position [1024, 0]
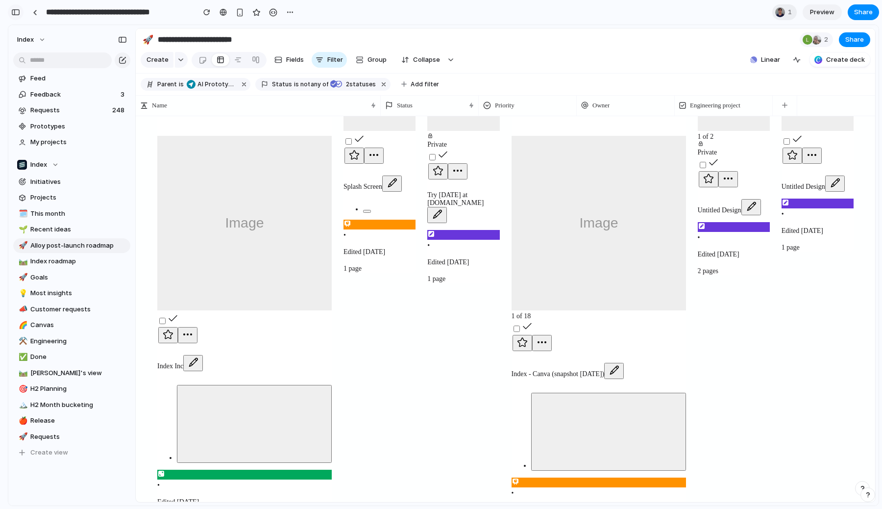
click at [20, 12] on div "button" at bounding box center [15, 12] width 9 height 7
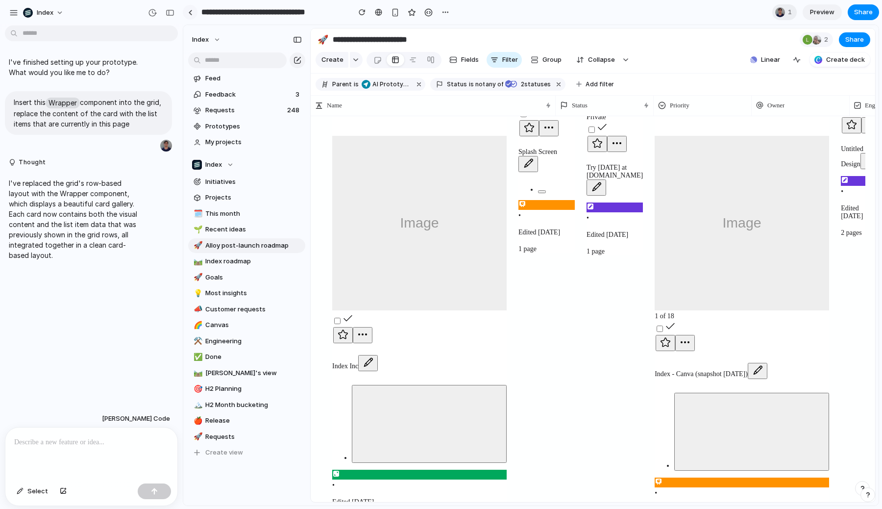
click at [192, 10] on div at bounding box center [190, 12] width 4 height 5
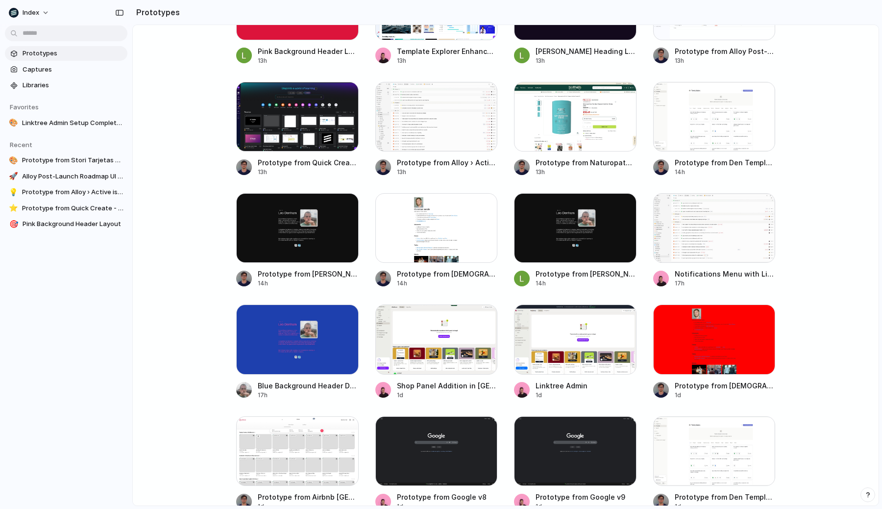
scroll to position [315, 0]
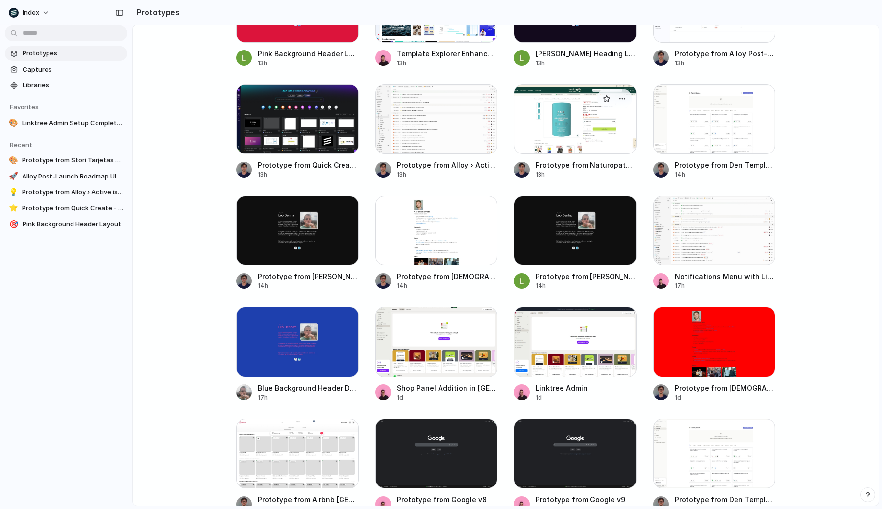
click at [576, 136] on div at bounding box center [575, 119] width 123 height 70
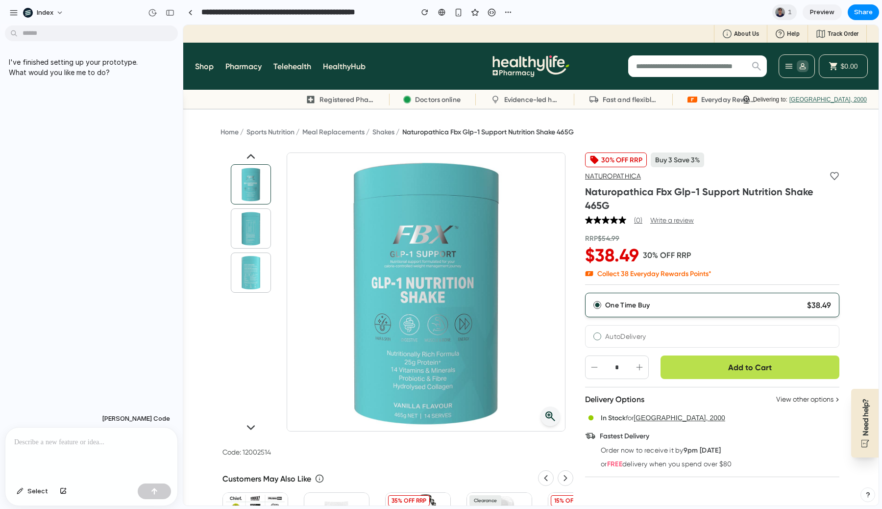
click at [211, 159] on main "Home Sports Nutrition Meal Replacements Shakes Naturopathica Fbx Glp-1 Support …" at bounding box center [531, 457] width 696 height 677
click at [89, 439] on p at bounding box center [91, 442] width 154 height 12
click at [77, 447] on p at bounding box center [91, 442] width 154 height 12
click at [153, 13] on div "button" at bounding box center [152, 12] width 9 height 9
click at [152, 13] on div "Version 1 Current" at bounding box center [441, 254] width 882 height 509
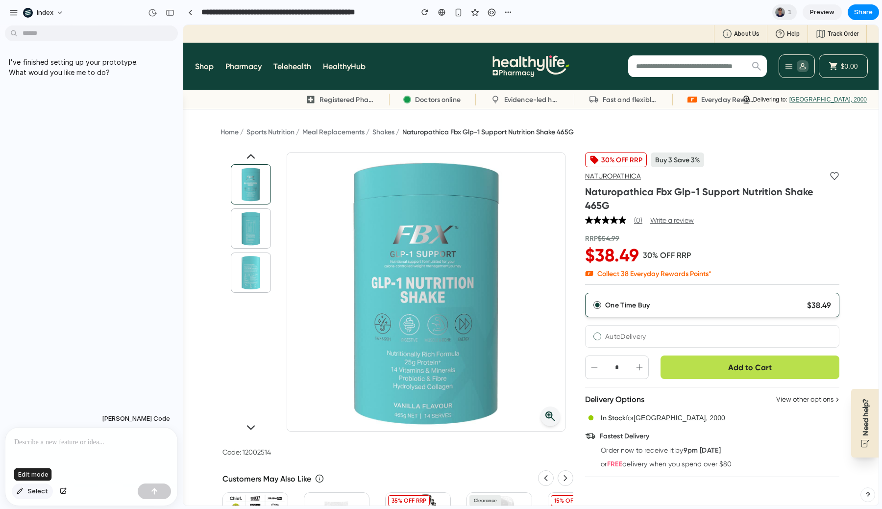
click at [44, 486] on span "Select" at bounding box center [37, 491] width 21 height 10
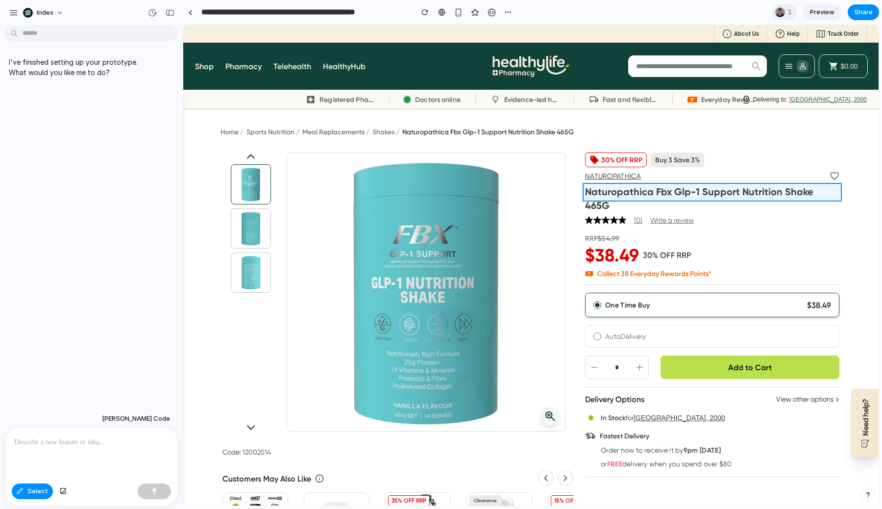
click at [618, 194] on div at bounding box center [531, 265] width 695 height 480
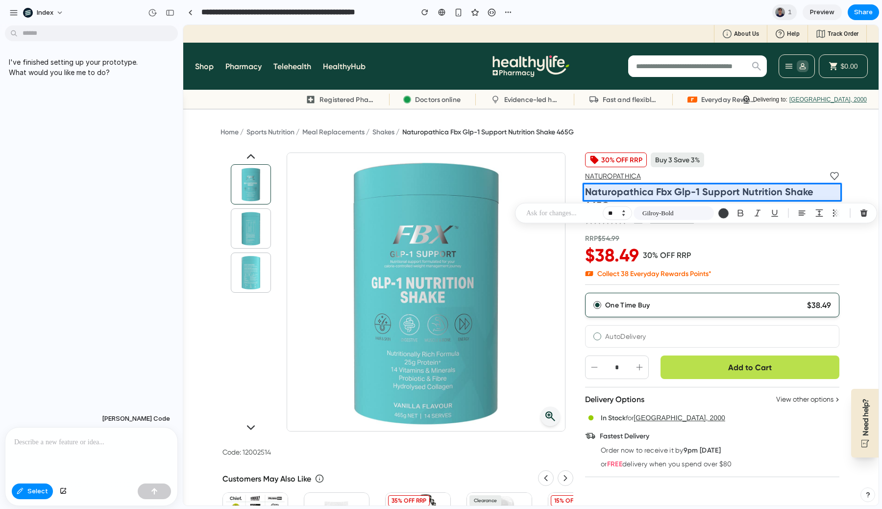
click at [622, 210] on button "Increment" at bounding box center [624, 211] width 10 height 5
click at [623, 216] on button "Decrement" at bounding box center [624, 215] width 10 height 5
type input "**"
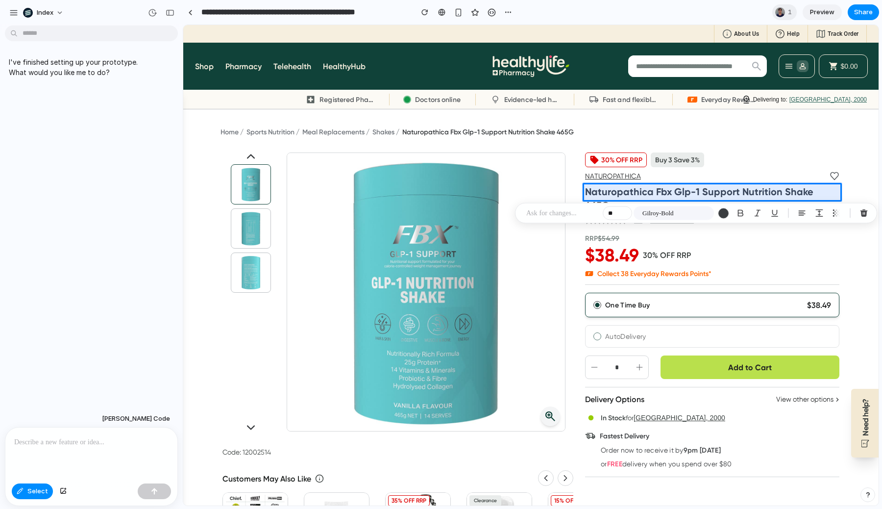
click at [555, 215] on p at bounding box center [563, 213] width 73 height 12
click at [653, 160] on div at bounding box center [531, 265] width 695 height 480
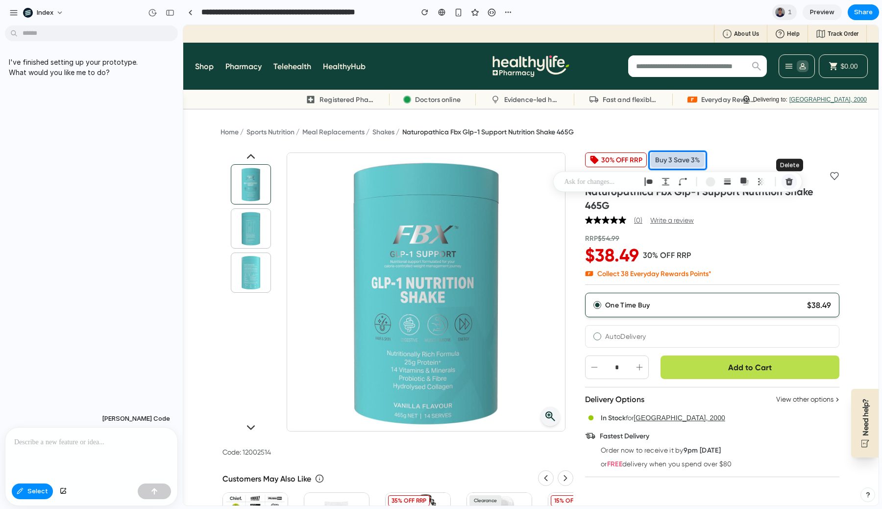
click at [790, 184] on div "button" at bounding box center [789, 181] width 9 height 9
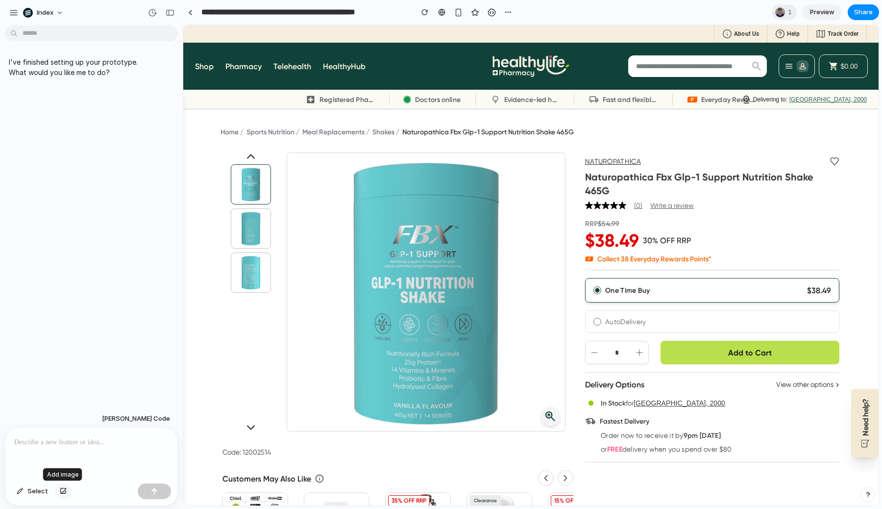
click at [62, 488] on div "button" at bounding box center [63, 491] width 7 height 6
click at [103, 386] on div at bounding box center [91, 390] width 172 height 52
click at [55, 383] on p at bounding box center [91, 379] width 154 height 12
click at [37, 488] on span "Select" at bounding box center [37, 491] width 21 height 10
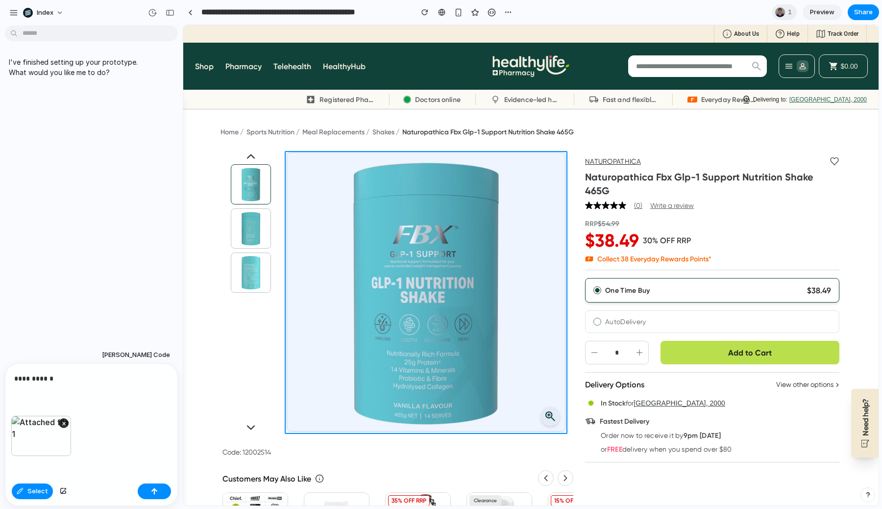
click at [402, 221] on div at bounding box center [531, 265] width 695 height 480
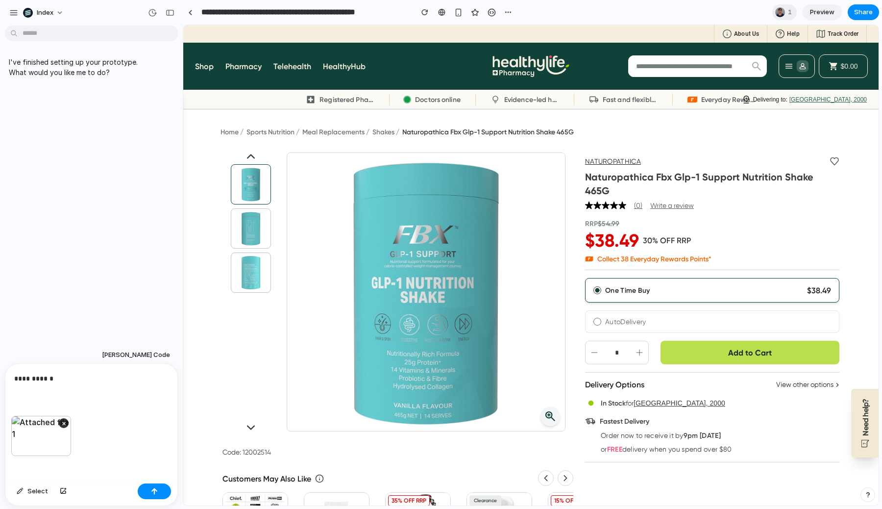
click at [70, 383] on p "**********" at bounding box center [91, 379] width 154 height 12
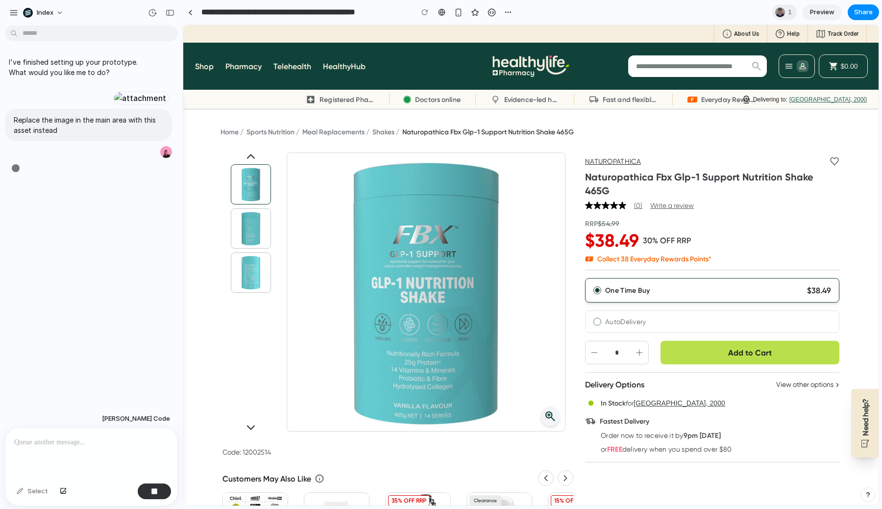
click at [75, 447] on p at bounding box center [91, 442] width 154 height 12
type input "**********"
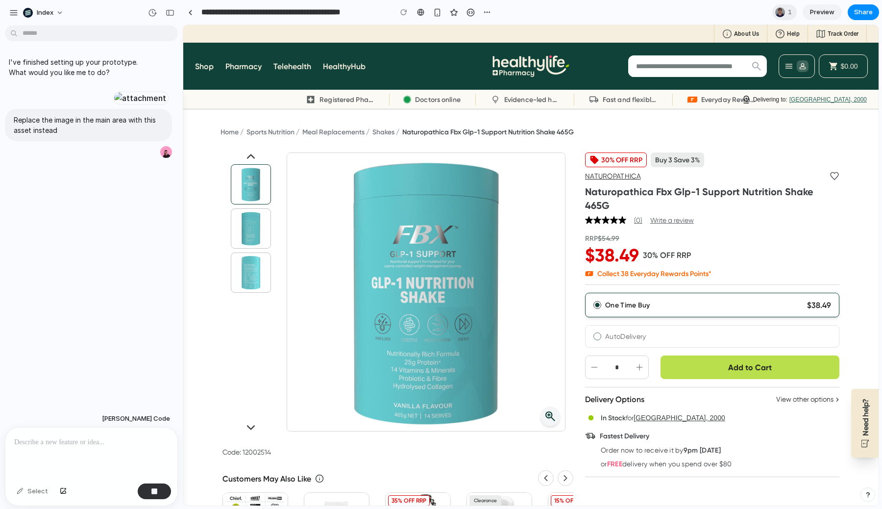
click at [75, 447] on p at bounding box center [91, 442] width 154 height 12
click at [74, 445] on p at bounding box center [91, 442] width 154 height 12
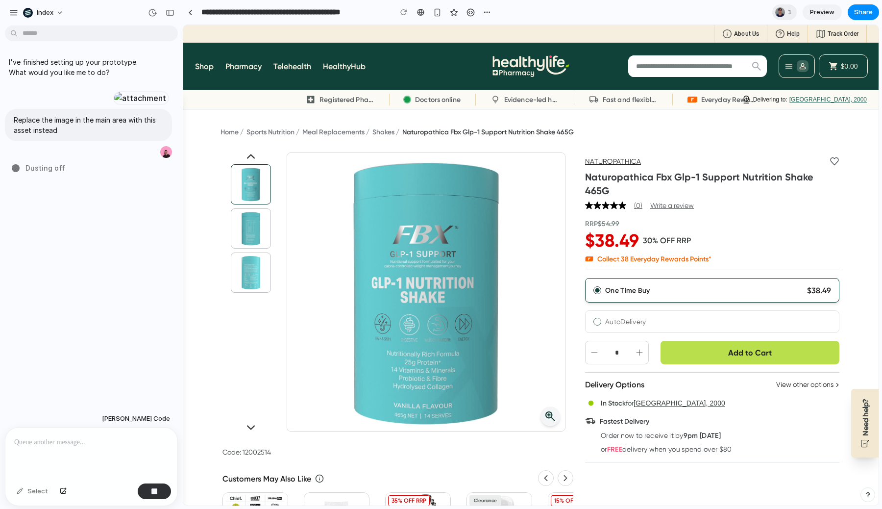
click at [62, 452] on div at bounding box center [91, 453] width 172 height 52
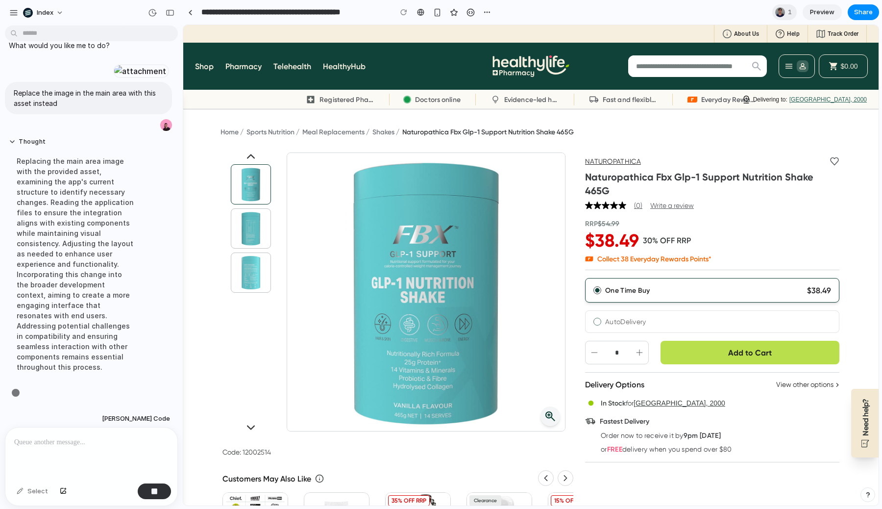
scroll to position [152, 0]
click at [57, 453] on div at bounding box center [91, 453] width 172 height 52
click at [79, 440] on p at bounding box center [91, 442] width 154 height 12
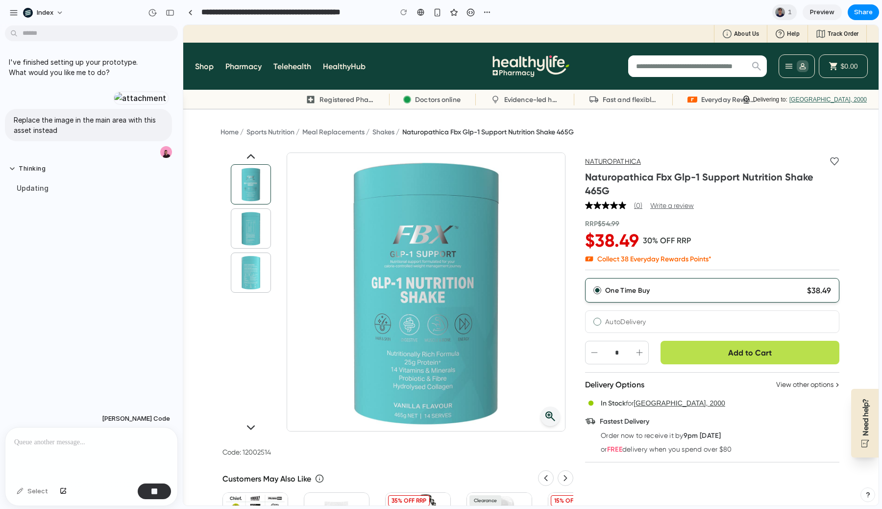
scroll to position [0, 0]
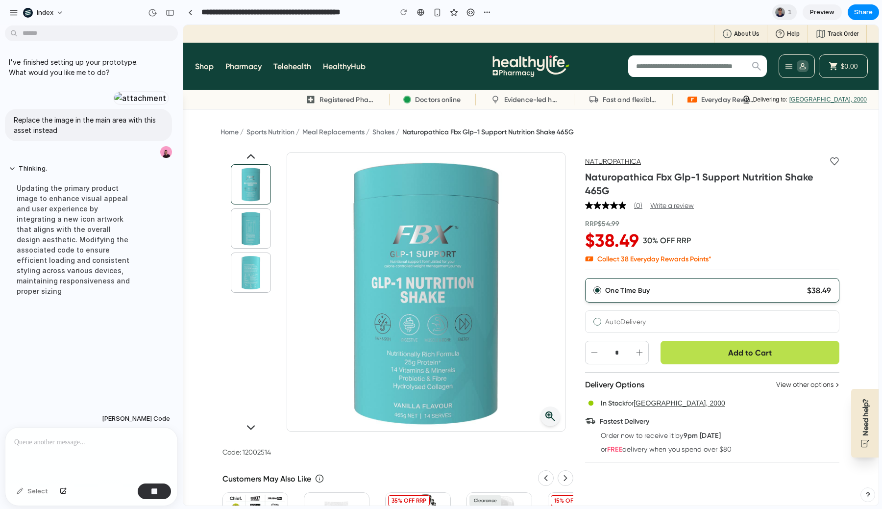
click at [79, 440] on p at bounding box center [91, 442] width 154 height 12
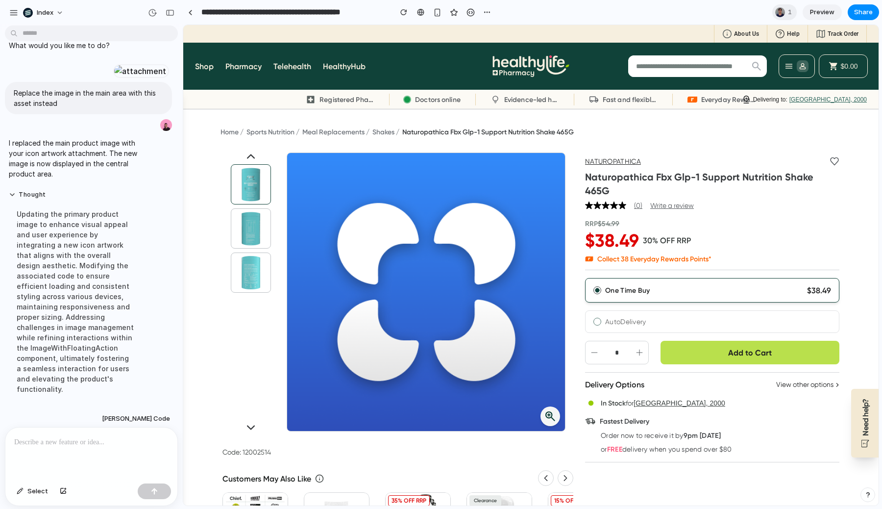
click at [71, 449] on div at bounding box center [91, 453] width 172 height 52
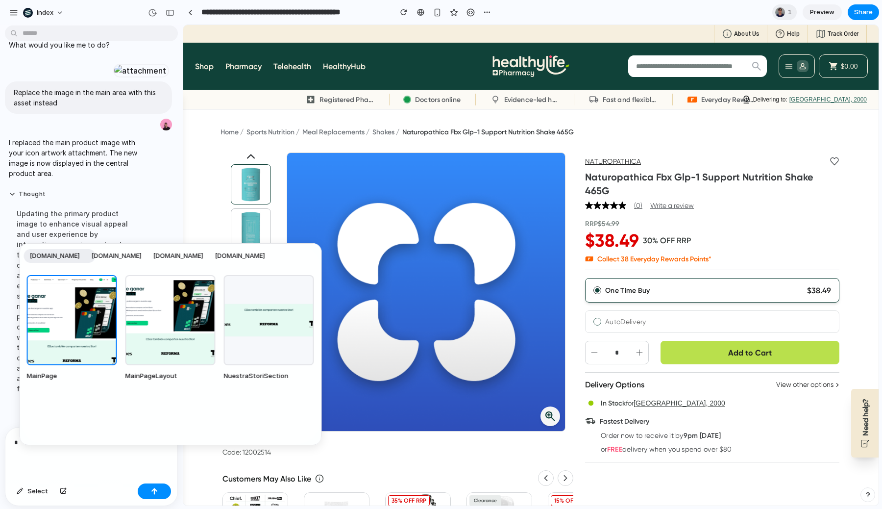
click at [110, 260] on span "index.inc" at bounding box center [117, 256] width 50 height 10
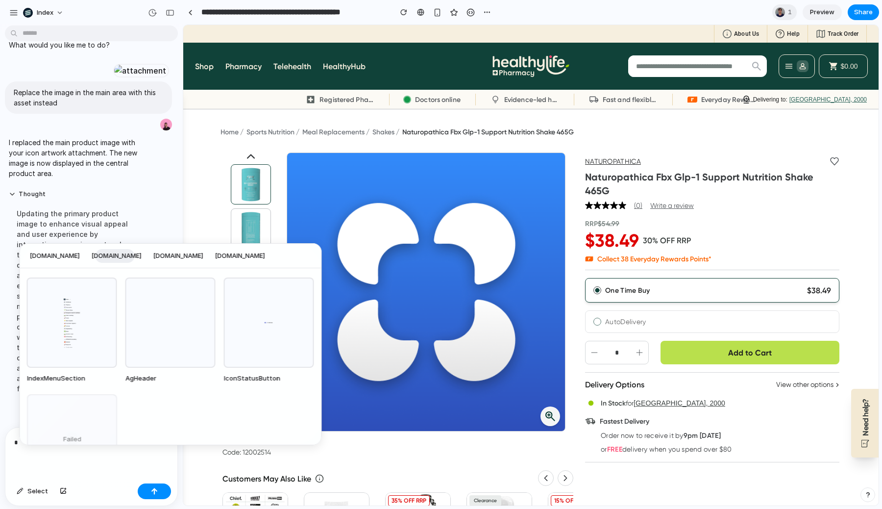
scroll to position [122, 0]
click at [100, 337] on div "IndexMenuSection component from index.inc library" at bounding box center [72, 324] width 90 height 90
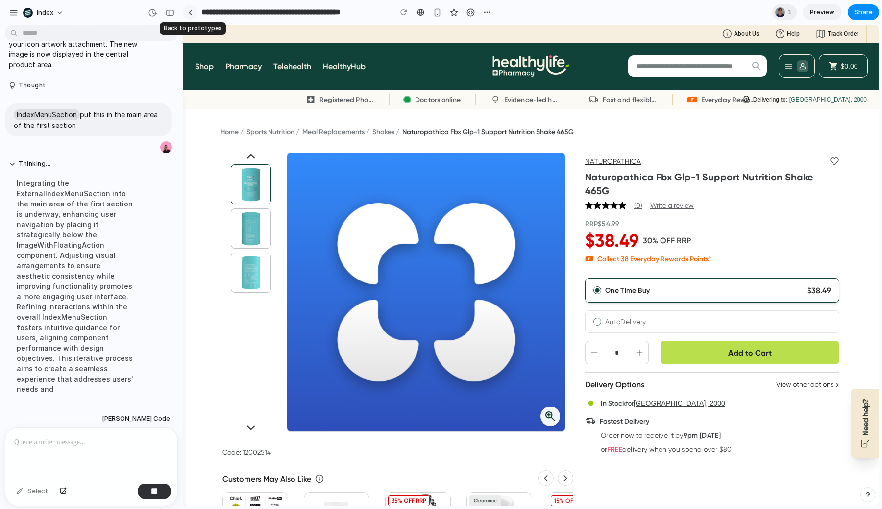
scroll to position [272, 0]
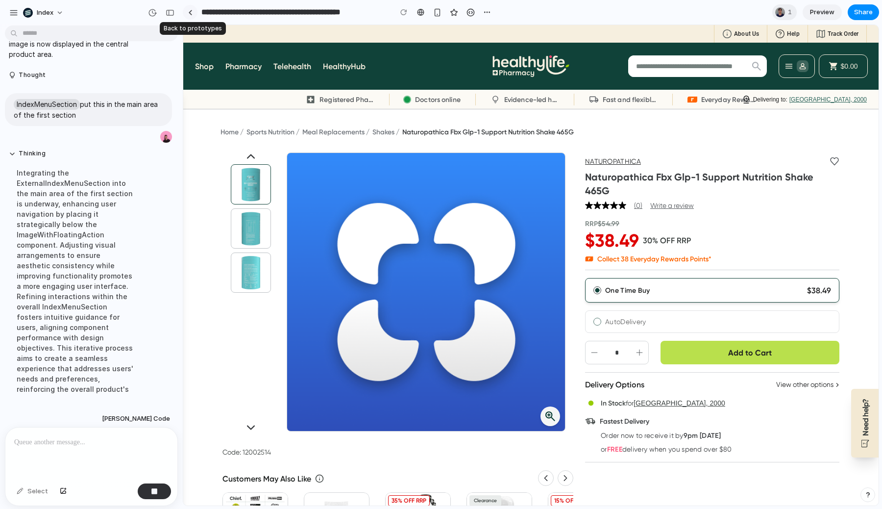
click at [190, 10] on div at bounding box center [190, 12] width 4 height 5
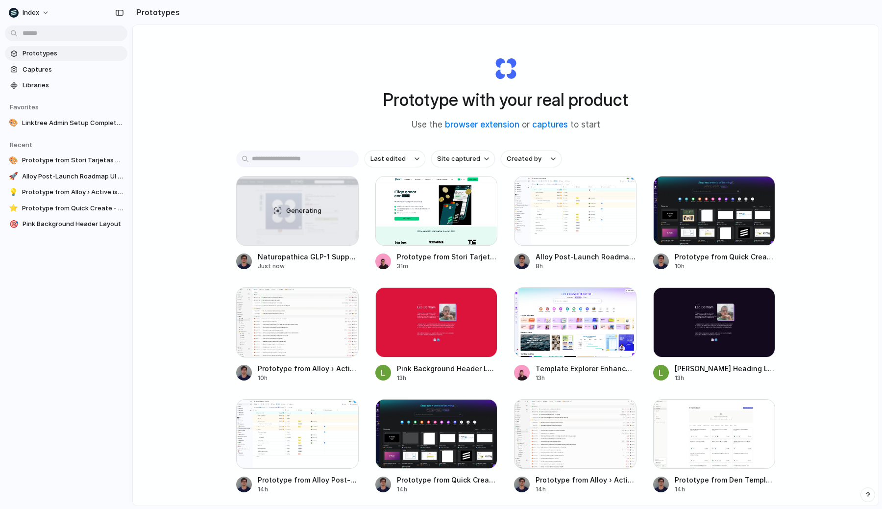
click at [342, 73] on div "Prototype with your real product Use the browser extension or captures to start" at bounding box center [506, 90] width 392 height 106
click at [85, 73] on span "Captures" at bounding box center [73, 70] width 101 height 10
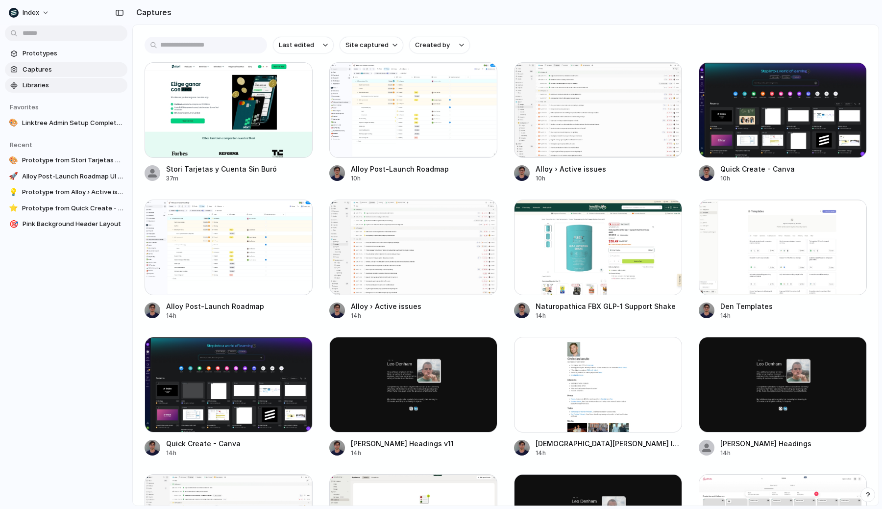
click at [74, 89] on span "Libraries" at bounding box center [73, 85] width 101 height 10
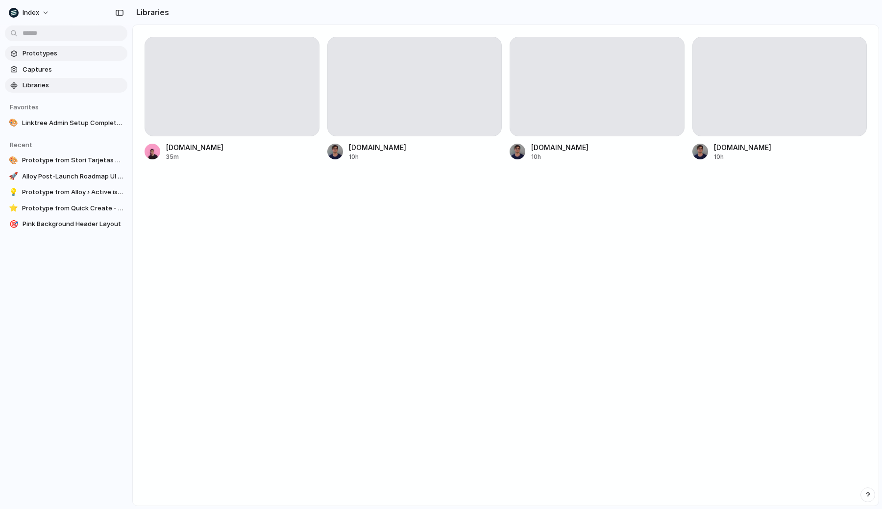
click at [53, 55] on span "Prototypes" at bounding box center [73, 54] width 101 height 10
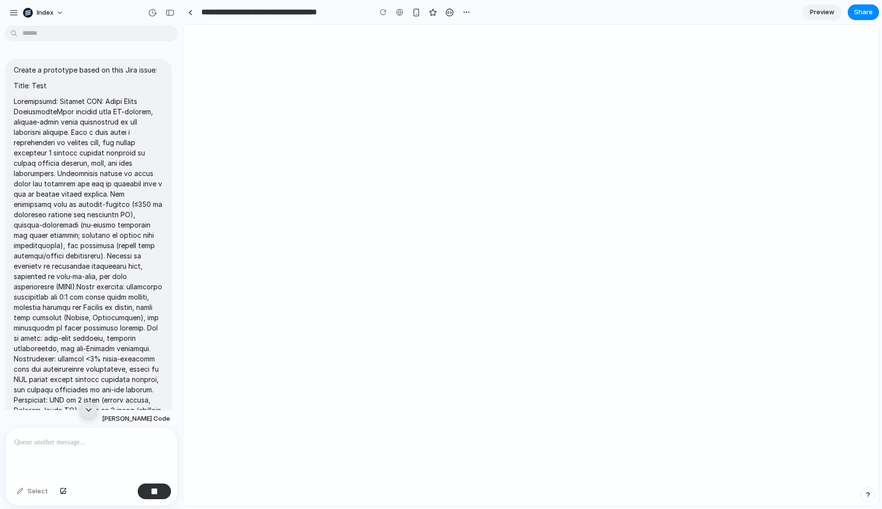
click at [84, 95] on span "Create a prototype based on this Jira issue: Title: Test Context: Add epic CC-38" at bounding box center [89, 258] width 150 height 387
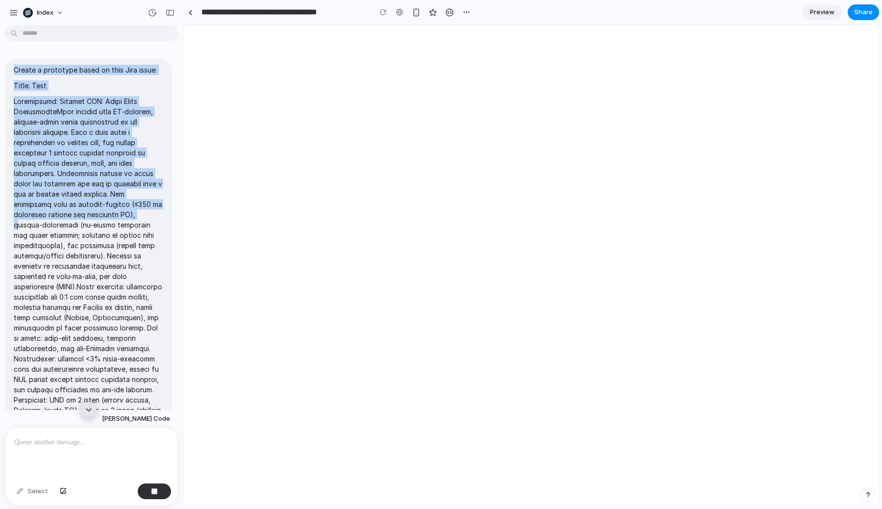
drag, startPoint x: 14, startPoint y: 70, endPoint x: 106, endPoint y: 225, distance: 180.3
click at [106, 225] on span "Create a prototype based on this Jira issue: Title: Test Context: Add epic CC-38" at bounding box center [89, 258] width 150 height 387
click at [106, 225] on p at bounding box center [89, 266] width 150 height 340
drag, startPoint x: 21, startPoint y: 69, endPoint x: 91, endPoint y: 202, distance: 150.6
click at [91, 202] on span "Create a prototype based on this Jira issue: Title: Test Context: Add epic CC-38" at bounding box center [89, 258] width 150 height 387
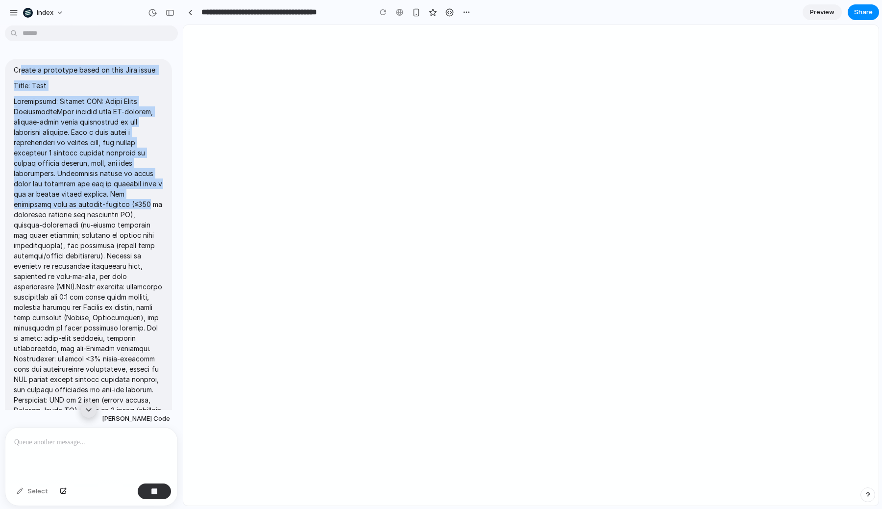
click at [91, 202] on p at bounding box center [89, 266] width 150 height 340
drag, startPoint x: 35, startPoint y: 75, endPoint x: 66, endPoint y: 185, distance: 114.7
click at [66, 185] on span "Create a prototype based on this Jira issue: Title: Test Context: Add epic CC-38" at bounding box center [89, 258] width 150 height 387
click at [66, 185] on p at bounding box center [89, 266] width 150 height 340
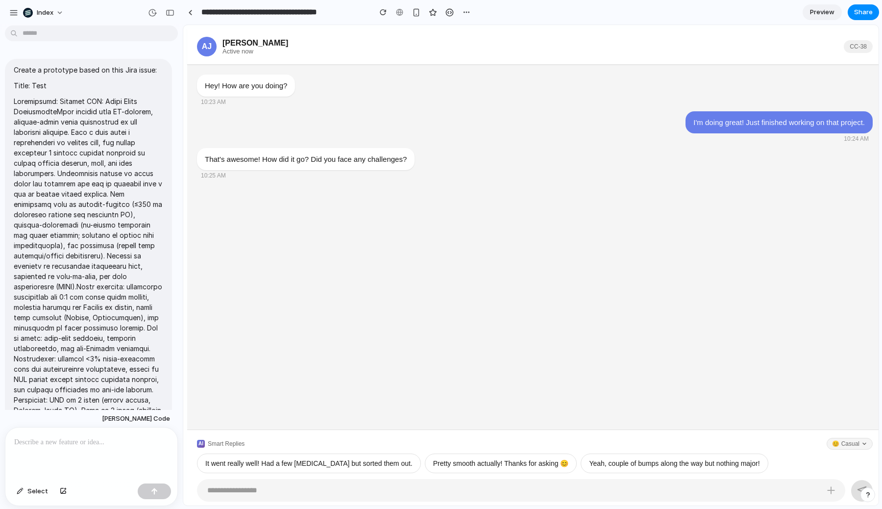
scroll to position [8, 0]
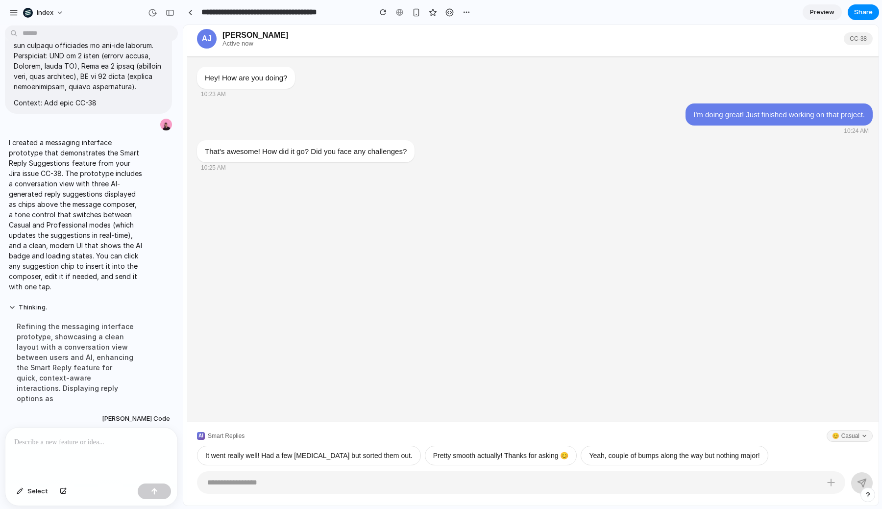
click at [285, 96] on div "Hey! How are you doing? 10:23 AM" at bounding box center [535, 82] width 676 height 31
